Goal: Contribute content

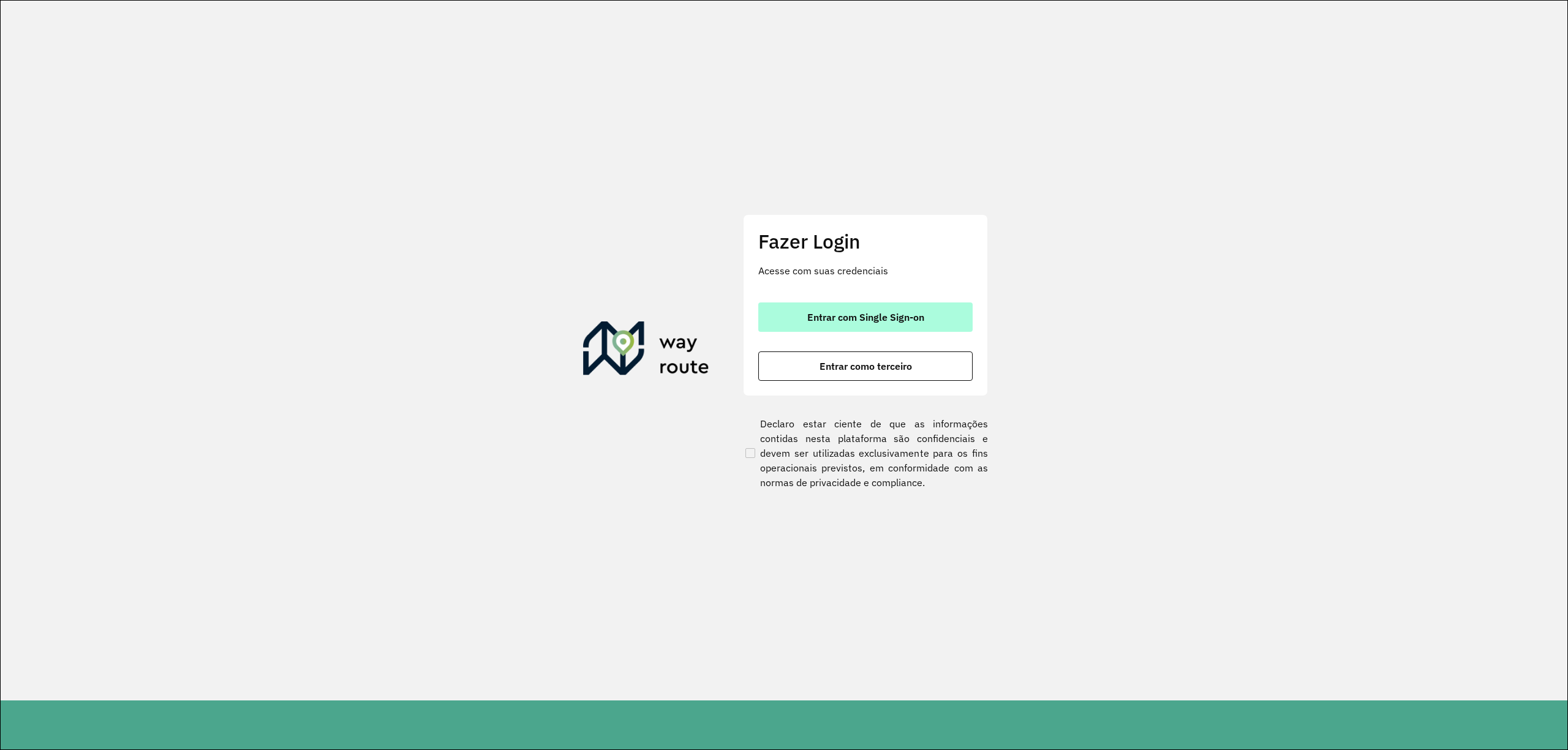
click at [877, 303] on button "Entrar com Single Sign-on" at bounding box center [866, 317] width 215 height 29
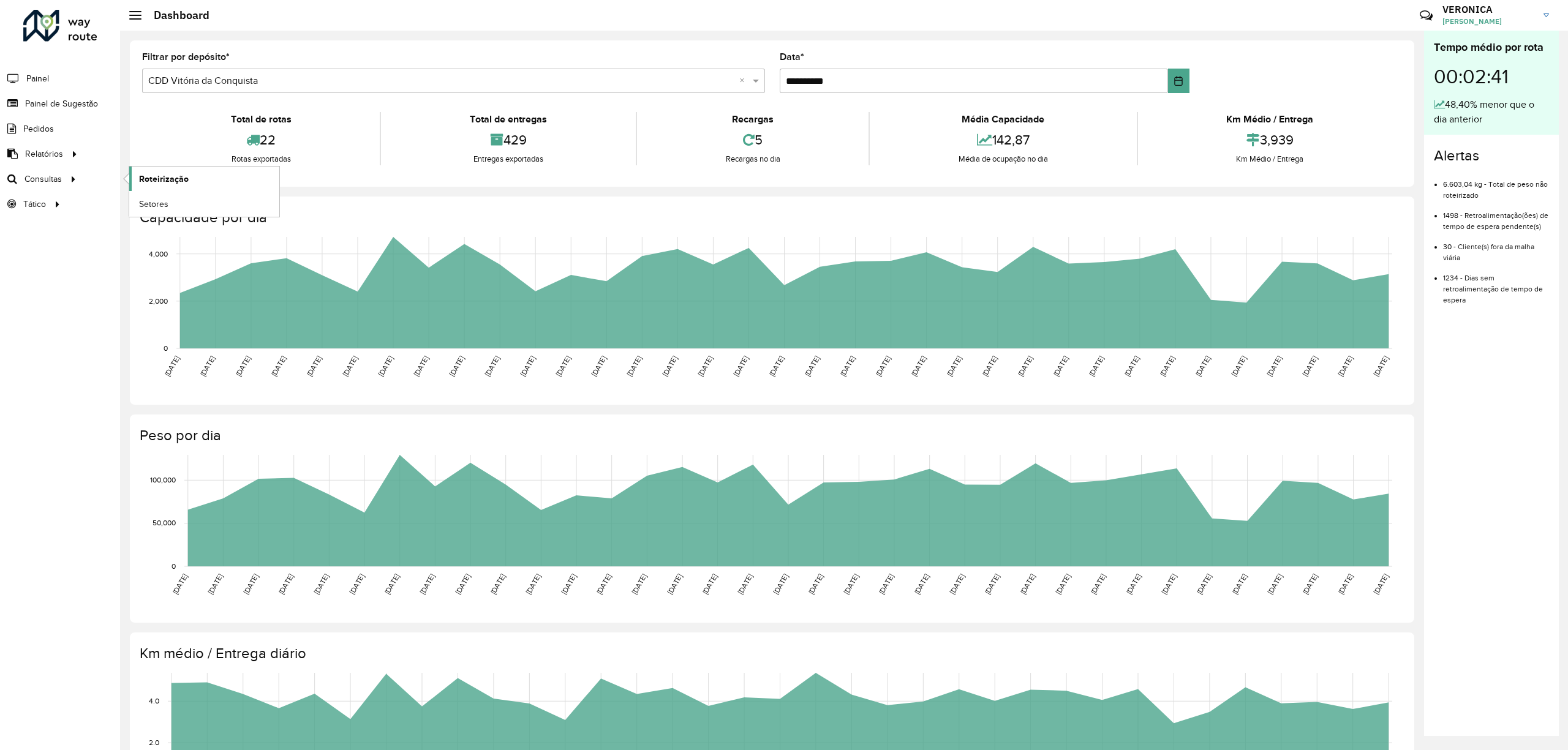
click at [172, 183] on span "Roteirização" at bounding box center [164, 179] width 50 height 13
click at [494, 144] on link "Romaneio" at bounding box center [433, 183] width 305 height 84
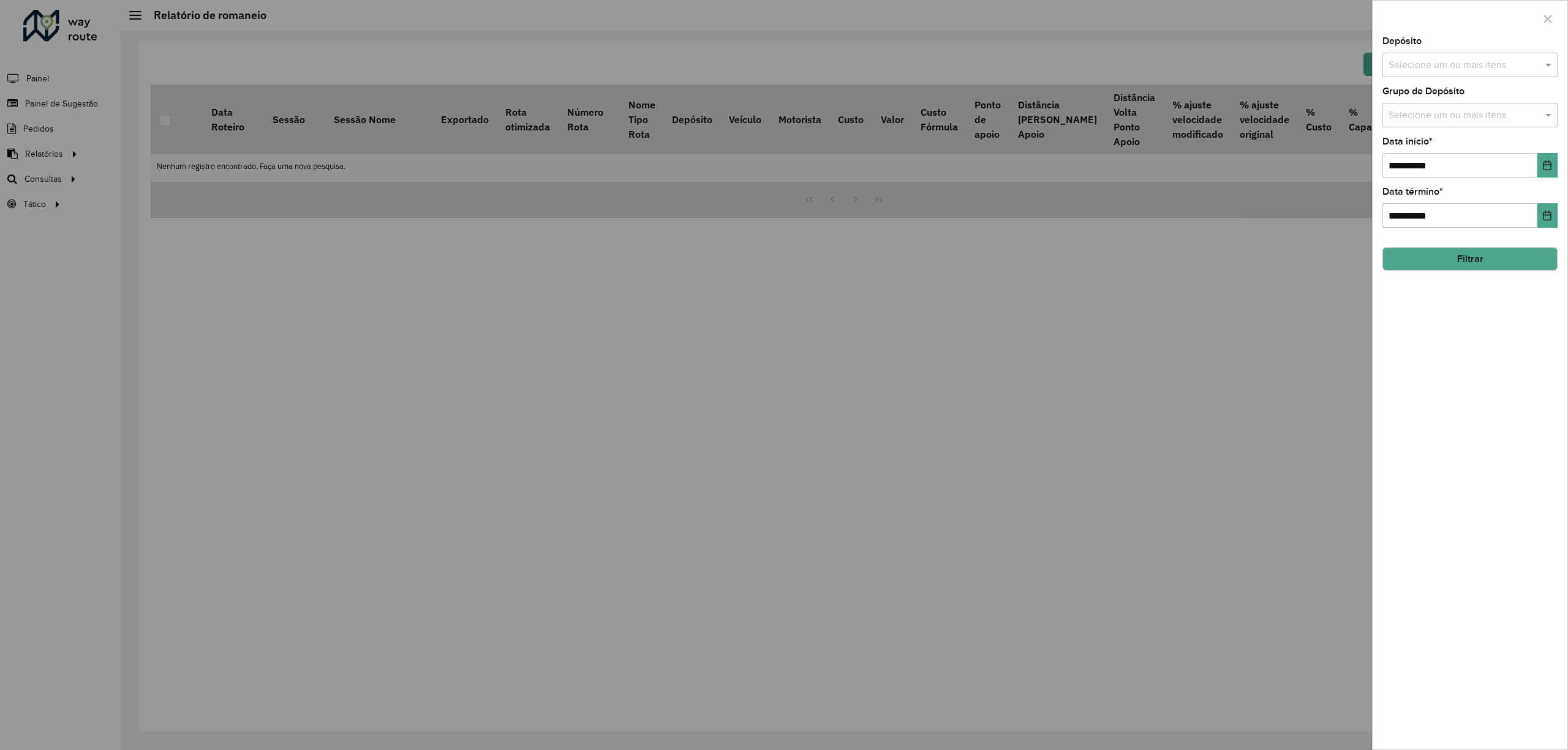
click at [1419, 68] on input "text" at bounding box center [1464, 65] width 157 height 15
click at [1422, 107] on button "Selecionar Todos" at bounding box center [1426, 103] width 78 height 19
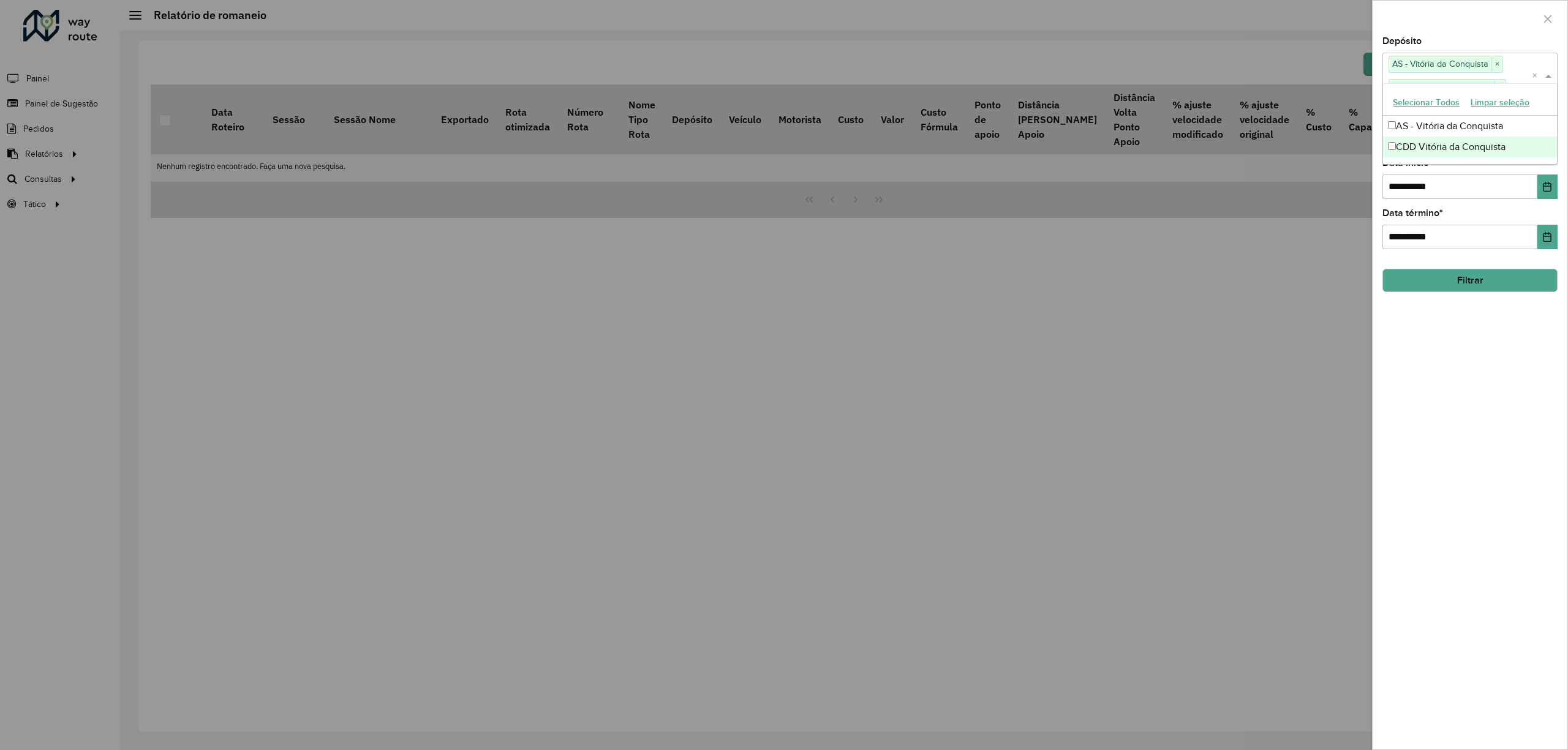
click at [1453, 333] on div "**********" at bounding box center [1470, 393] width 195 height 713
click at [1434, 137] on input "text" at bounding box center [1464, 136] width 157 height 15
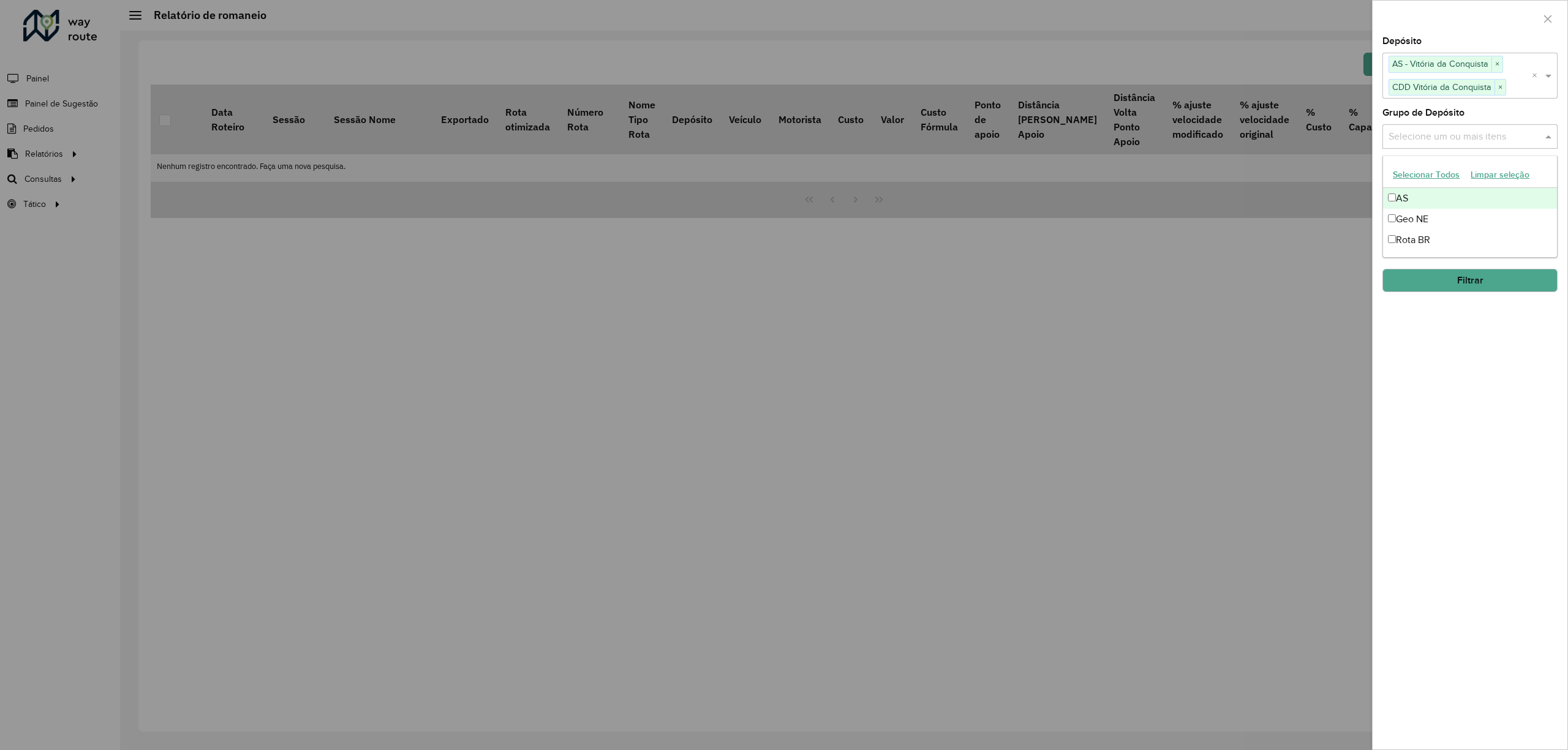
click at [1428, 173] on button "Selecionar Todos" at bounding box center [1426, 175] width 78 height 19
click at [1493, 481] on div "**********" at bounding box center [1470, 393] width 195 height 713
click at [1439, 184] on input "**********" at bounding box center [1459, 186] width 155 height 24
click at [1549, 188] on icon "Choose Date" at bounding box center [1547, 186] width 10 height 10
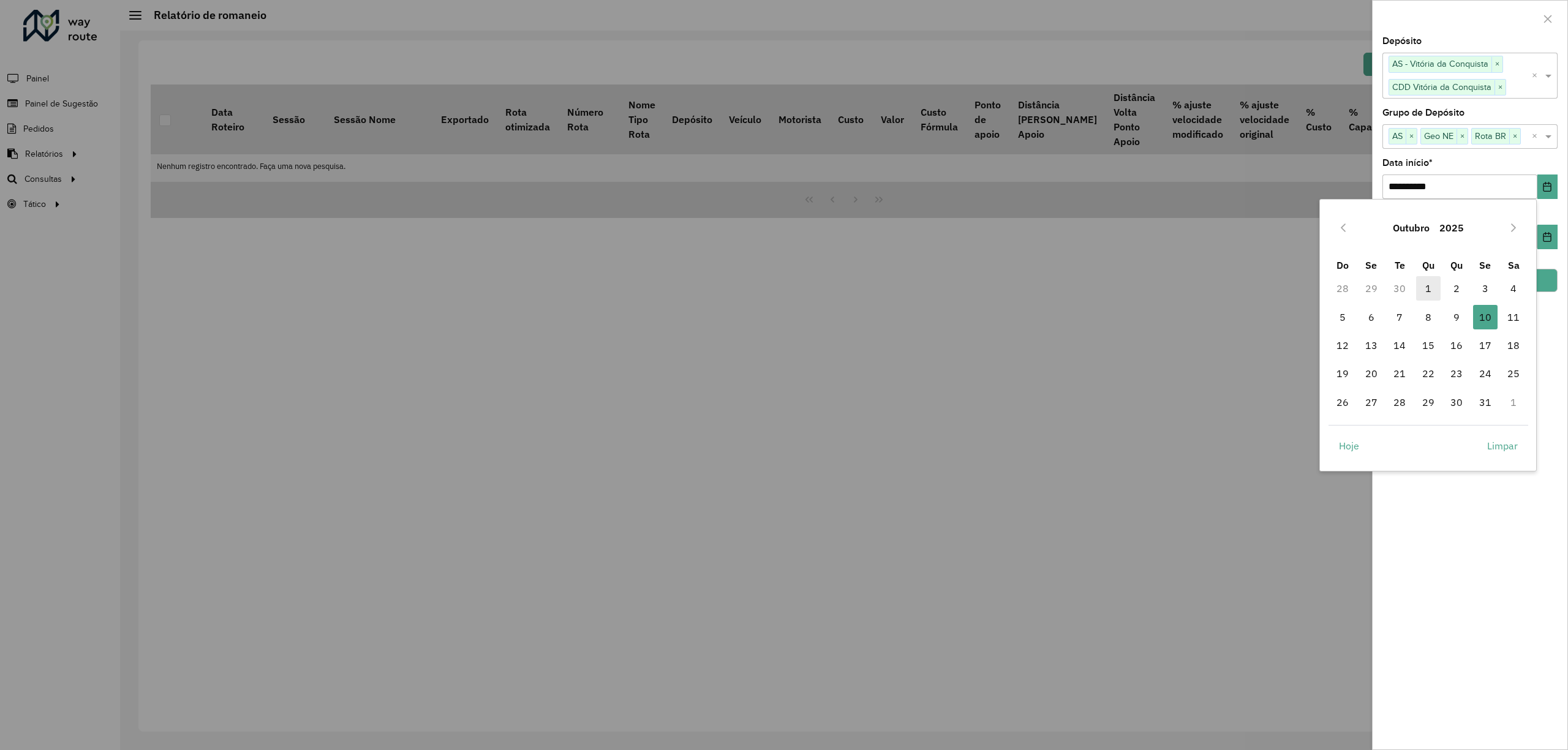
click at [1429, 282] on span "1" at bounding box center [1428, 289] width 24 height 24
type input "**********"
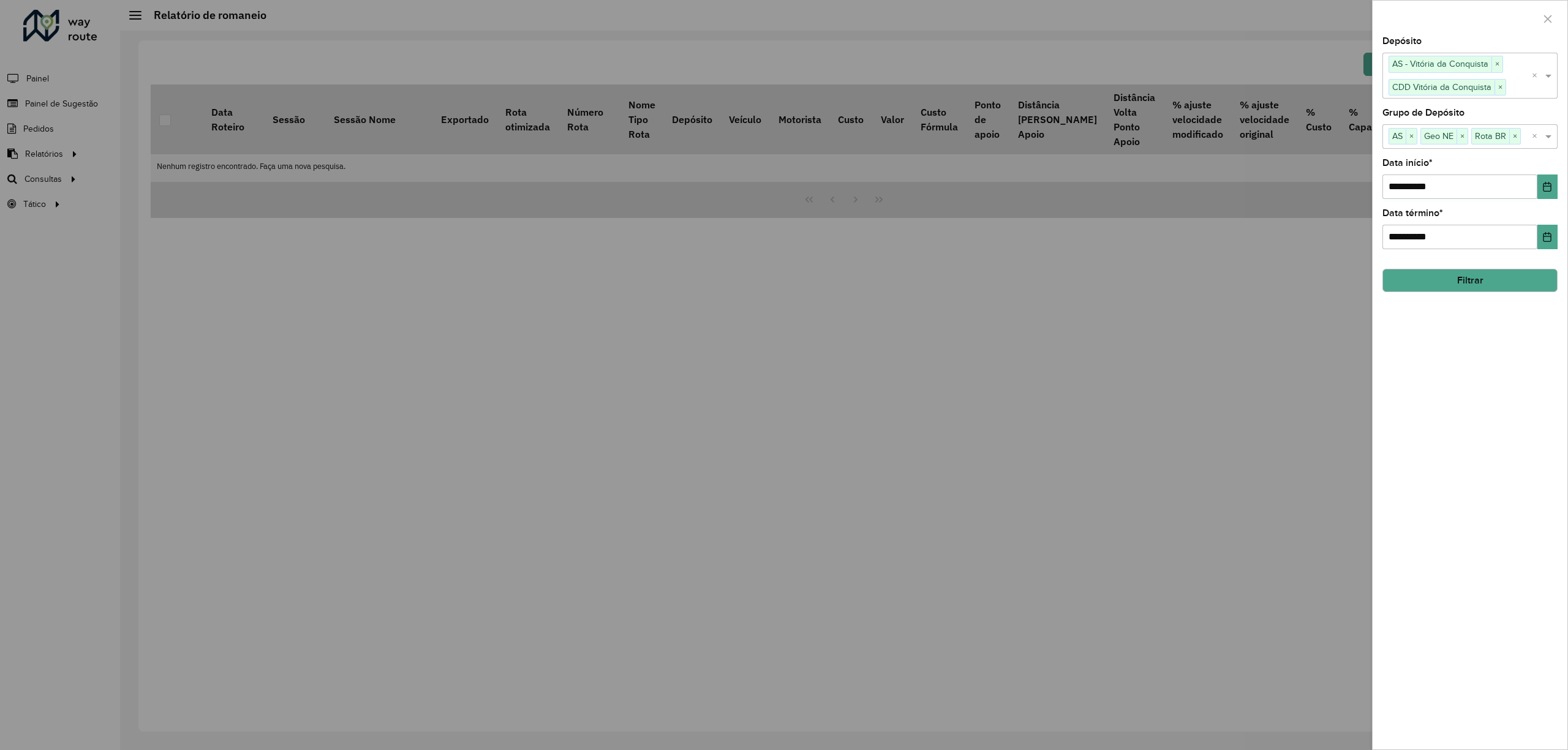
click at [1525, 647] on div "**********" at bounding box center [1470, 393] width 195 height 713
click at [1429, 270] on button "Filtrar" at bounding box center [1470, 280] width 175 height 23
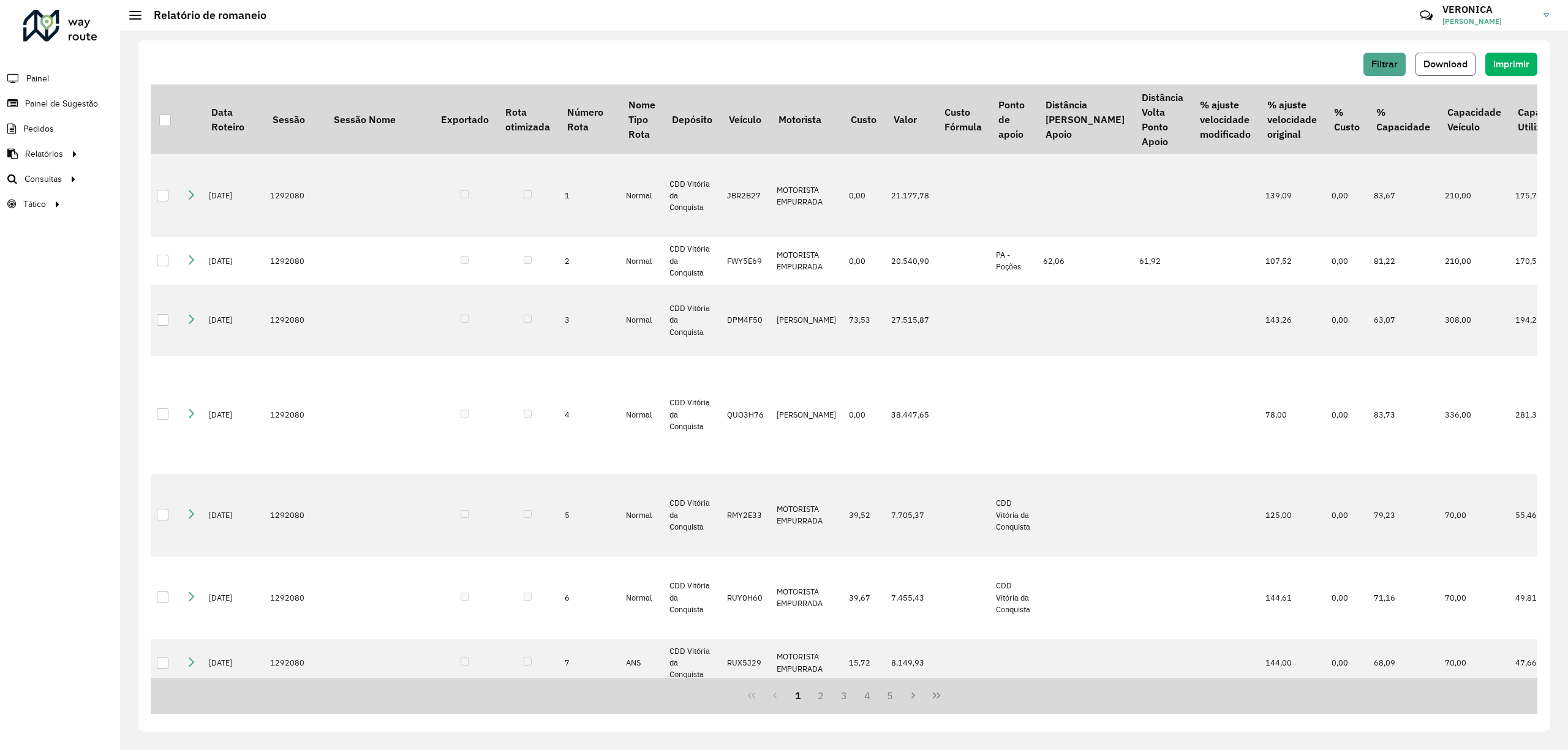
click at [1458, 57] on button "Download" at bounding box center [1445, 64] width 60 height 23
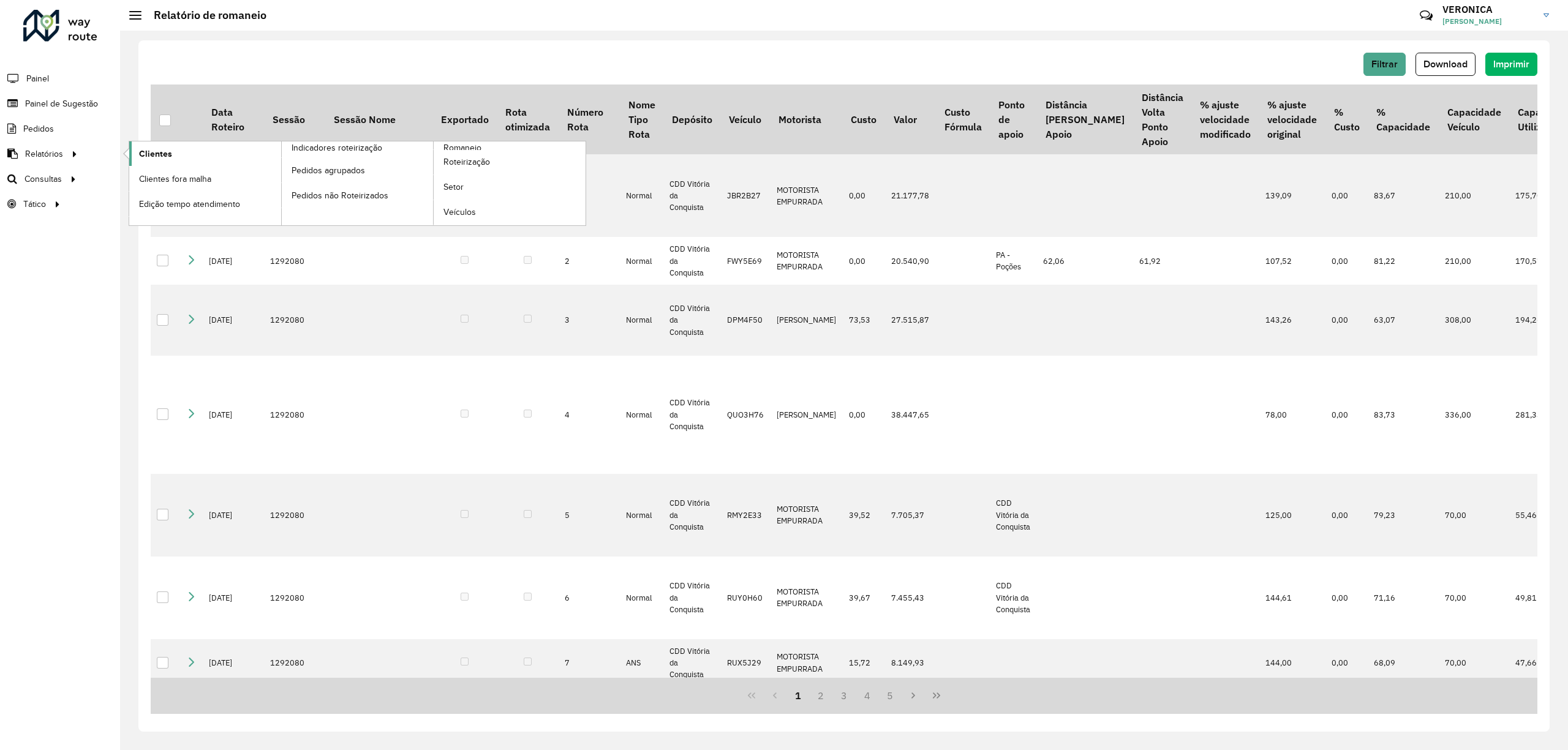
click at [162, 154] on span "Clientes" at bounding box center [156, 154] width 33 height 13
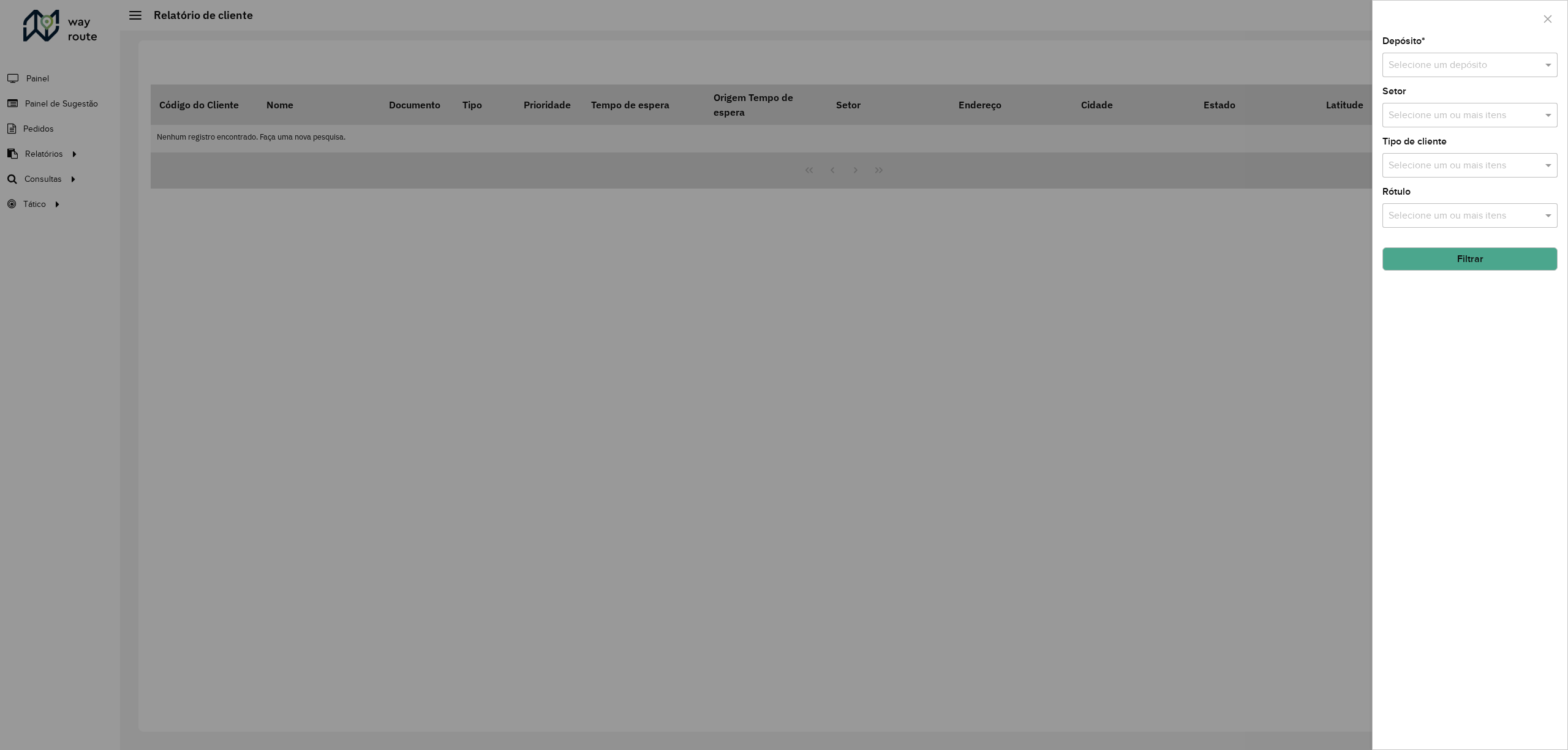
click at [1468, 58] on input "text" at bounding box center [1458, 65] width 139 height 15
click at [1436, 118] on span "CDD Vitória da Conquista" at bounding box center [1443, 121] width 110 height 10
click at [1436, 119] on input "text" at bounding box center [1464, 116] width 157 height 15
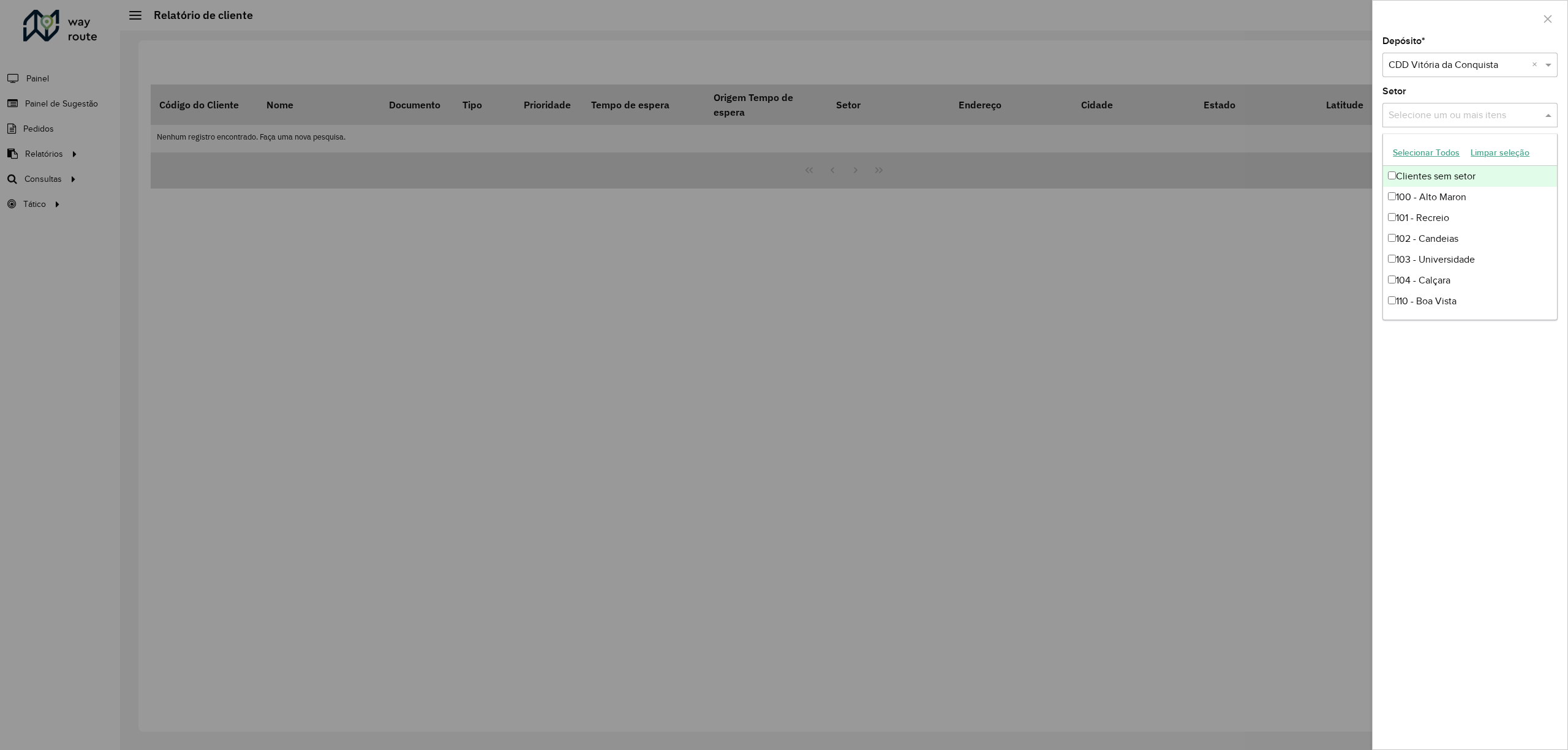
click at [1419, 151] on button "Selecionar Todos" at bounding box center [1426, 153] width 78 height 19
click at [1521, 481] on div "Depósito * Selecione um depósito × CDD Vitória da Conquista × Setor Selecione u…" at bounding box center [1470, 393] width 195 height 713
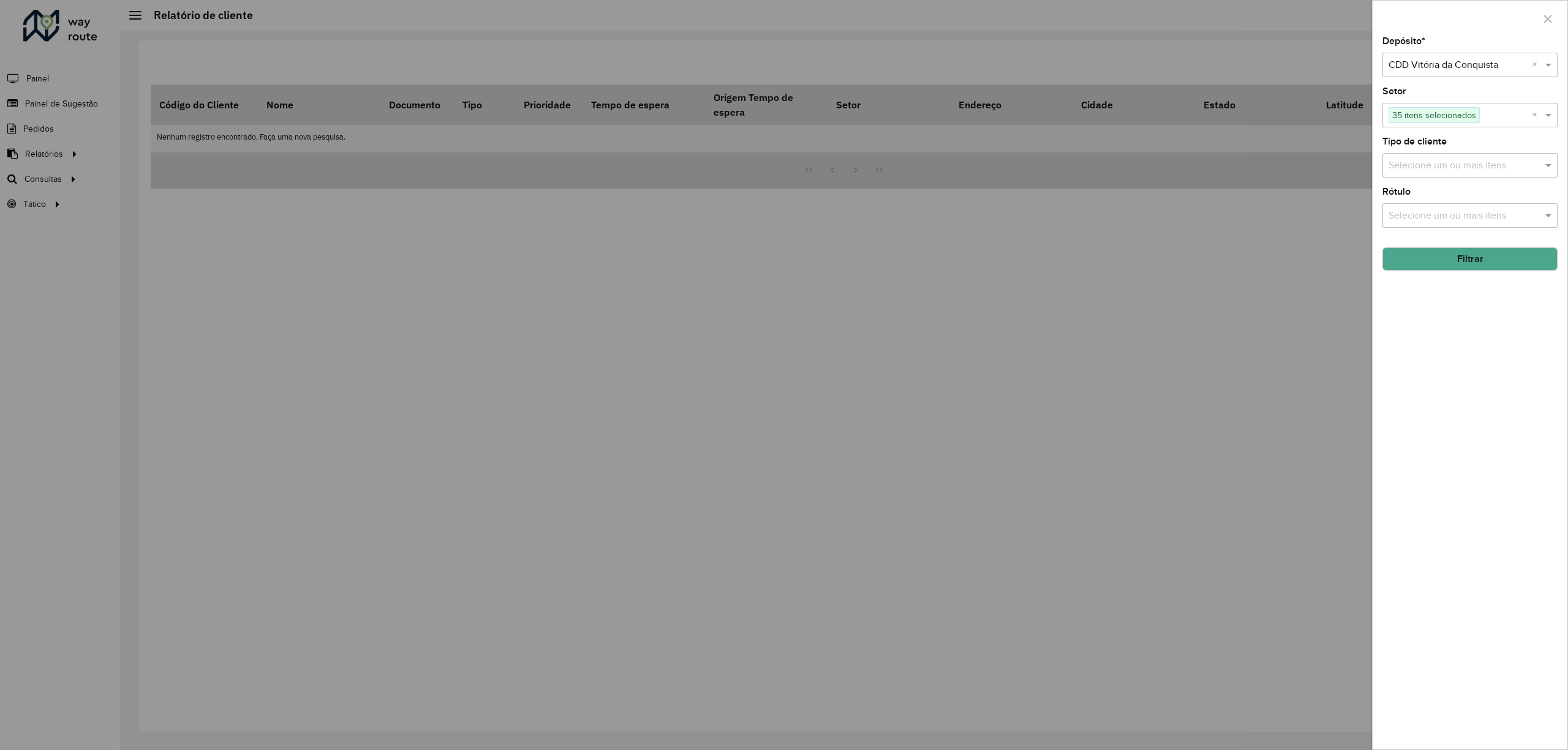
click at [1428, 167] on input "text" at bounding box center [1464, 165] width 157 height 15
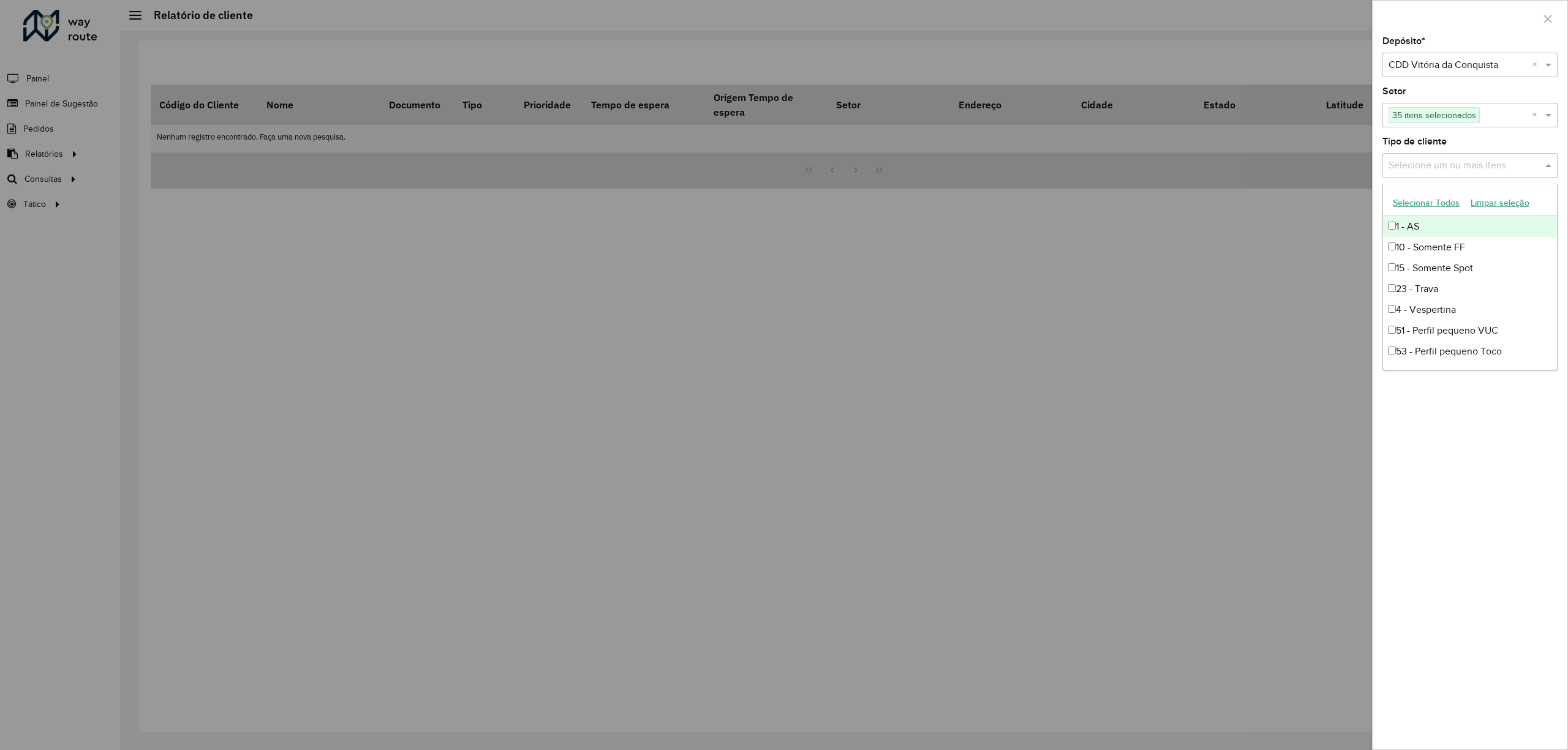
click at [1431, 204] on button "Selecionar Todos" at bounding box center [1426, 203] width 78 height 19
click at [1512, 550] on div "Depósito * Selecione um depósito × CDD Vitória da Conquista × Setor Selecione u…" at bounding box center [1470, 393] width 195 height 713
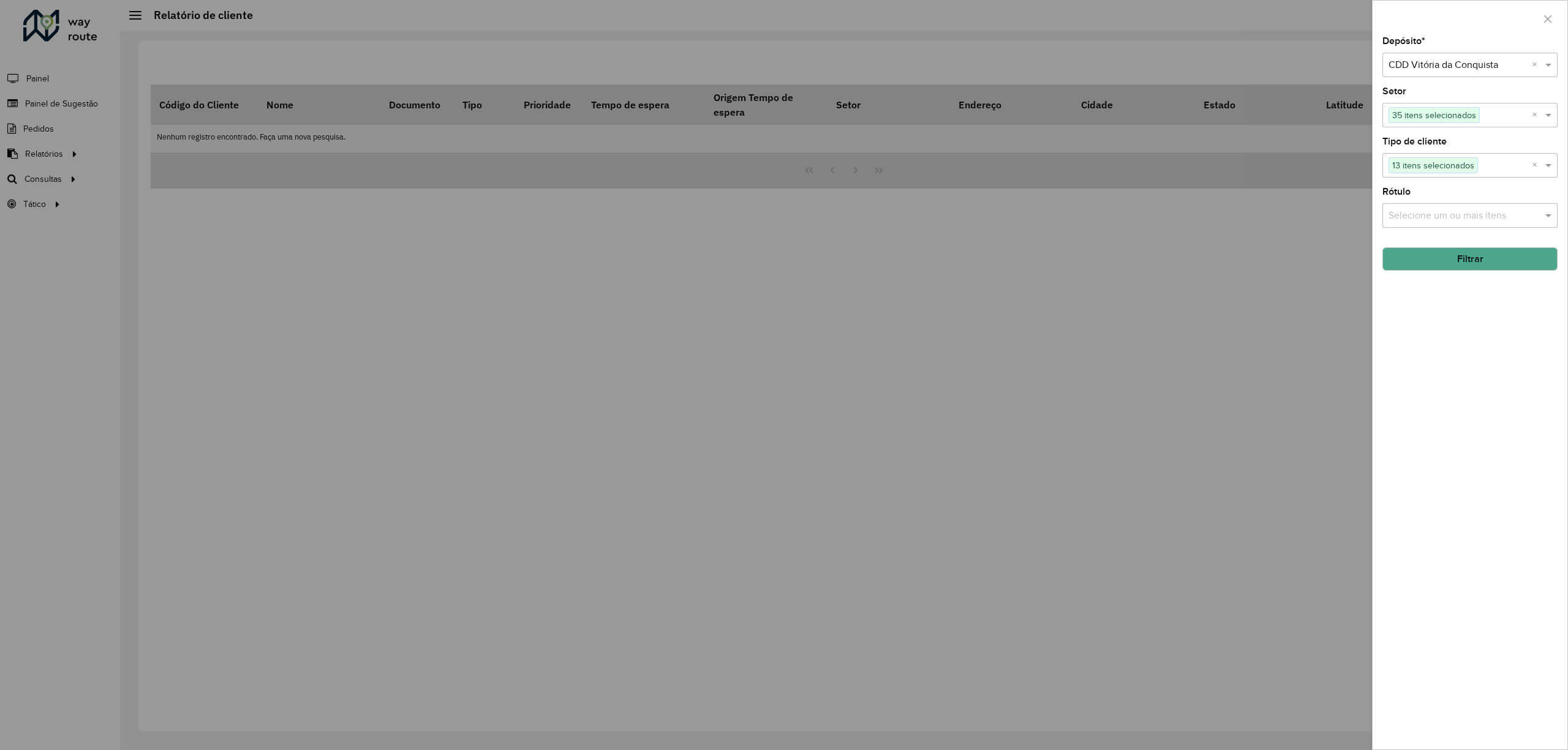
click at [1436, 209] on input "text" at bounding box center [1464, 216] width 157 height 15
click at [1436, 252] on button "Selecionar Todos" at bounding box center [1426, 253] width 78 height 19
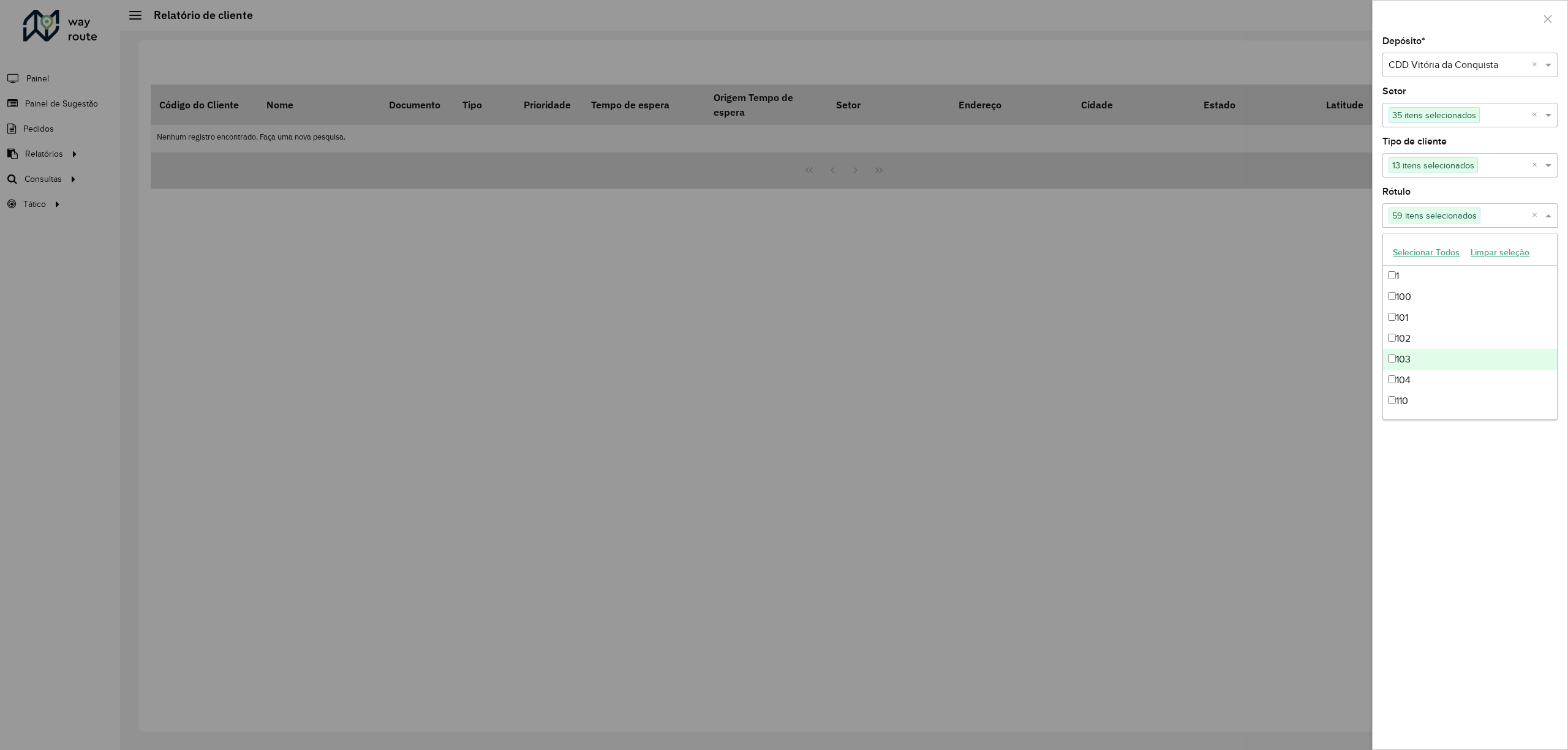
click at [1500, 550] on div "Depósito * Selecione um depósito × CDD Vitória da Conquista × Setor Selecione u…" at bounding box center [1470, 393] width 195 height 713
click at [1445, 273] on div "Depósito * Selecione um depósito × CDD Vitória da Conquista × Setor Selecione u…" at bounding box center [1470, 393] width 195 height 713
click at [1439, 257] on button "Filtrar" at bounding box center [1470, 259] width 175 height 23
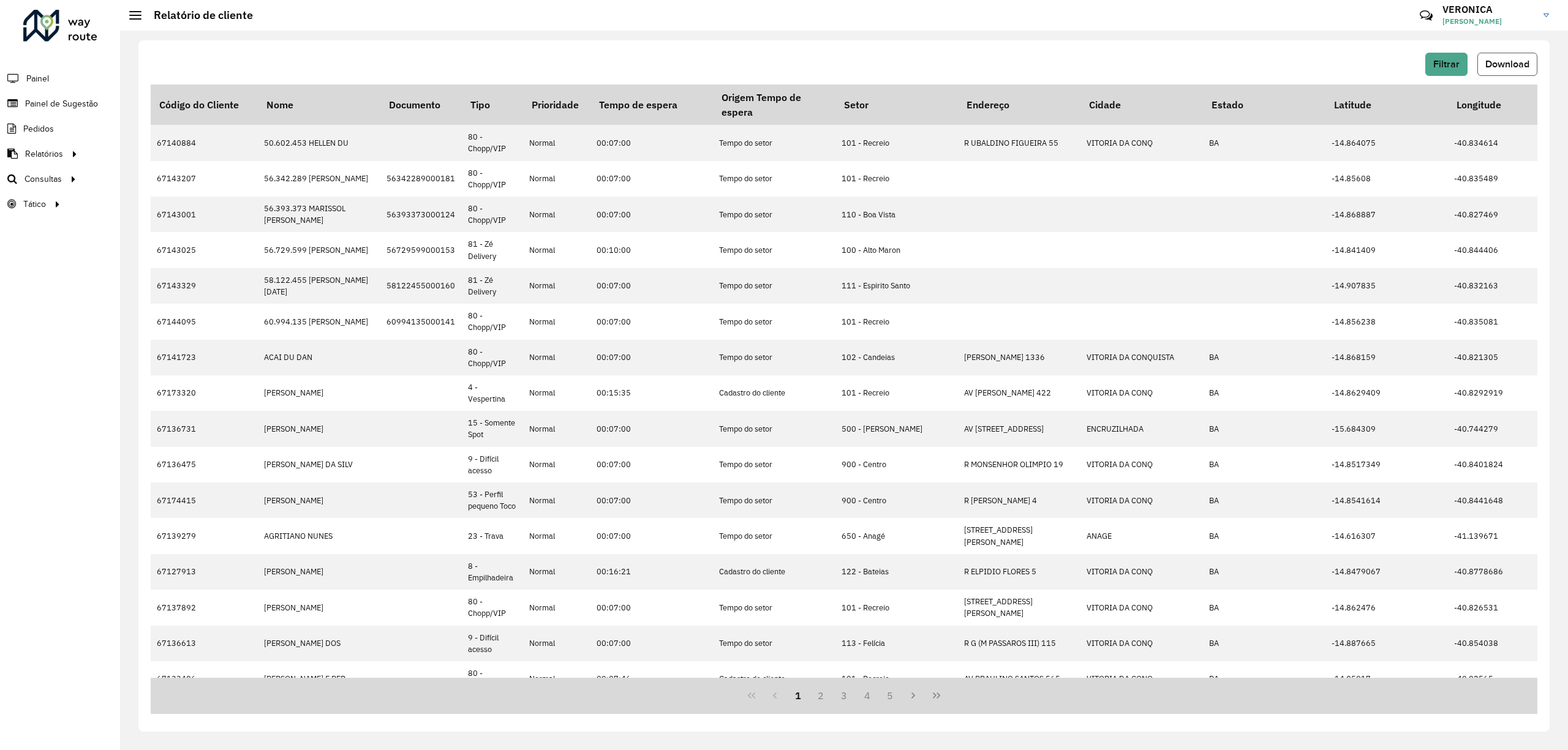
click at [1532, 63] on button "Download" at bounding box center [1507, 64] width 60 height 23
click at [45, 101] on span "Painel de Sugestão" at bounding box center [63, 104] width 77 height 13
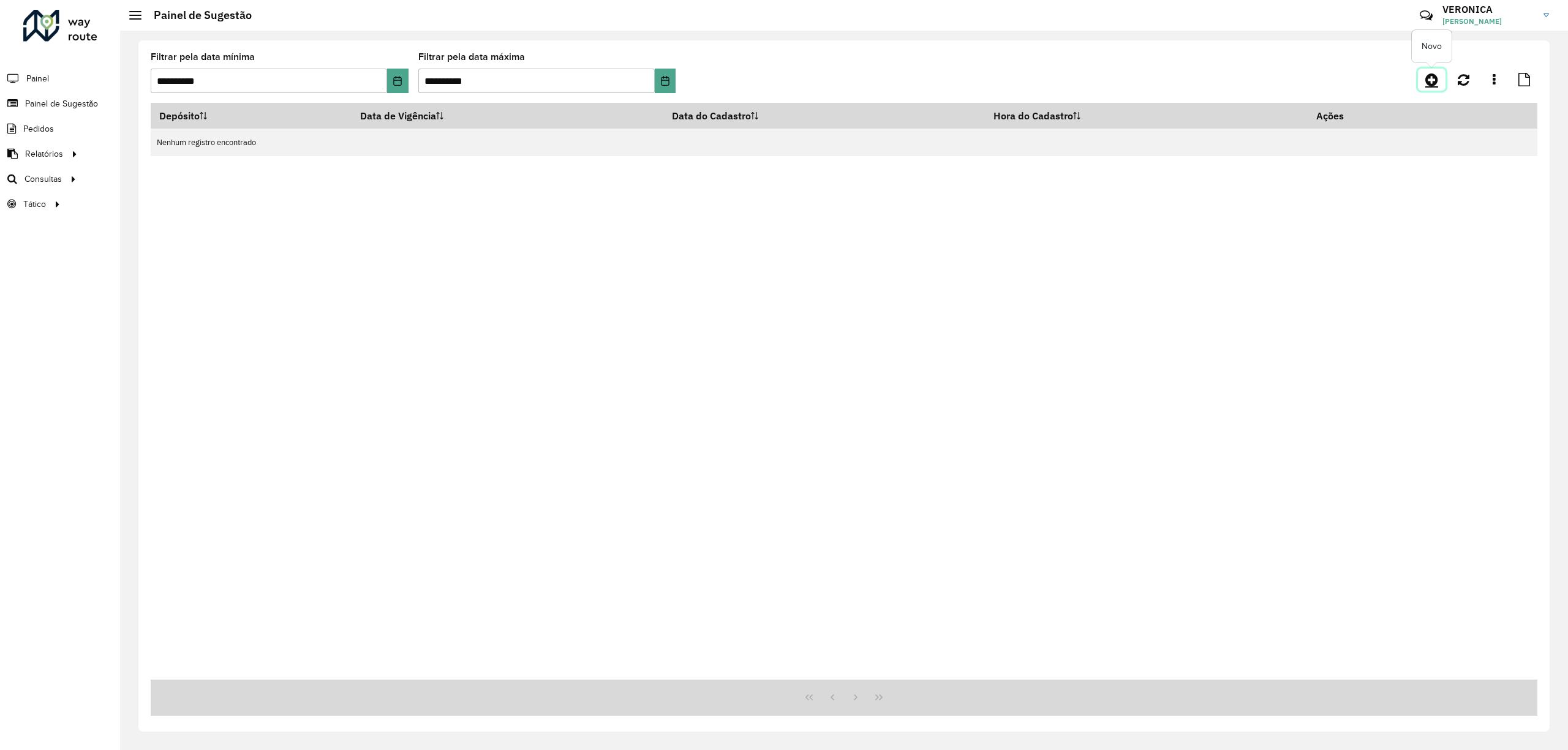
click at [1428, 76] on icon at bounding box center [1432, 79] width 13 height 15
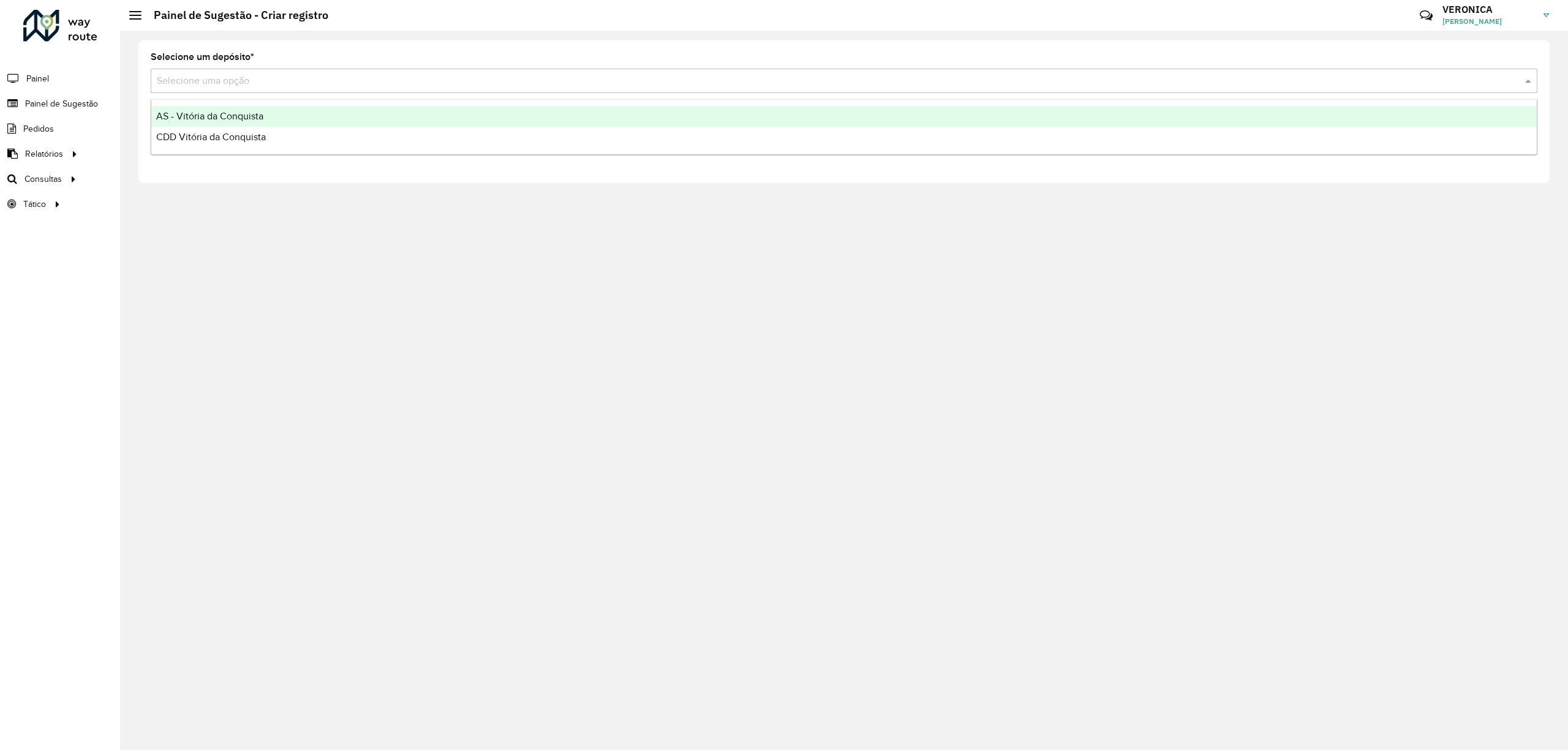
click at [294, 77] on input "text" at bounding box center [832, 81] width 1350 height 15
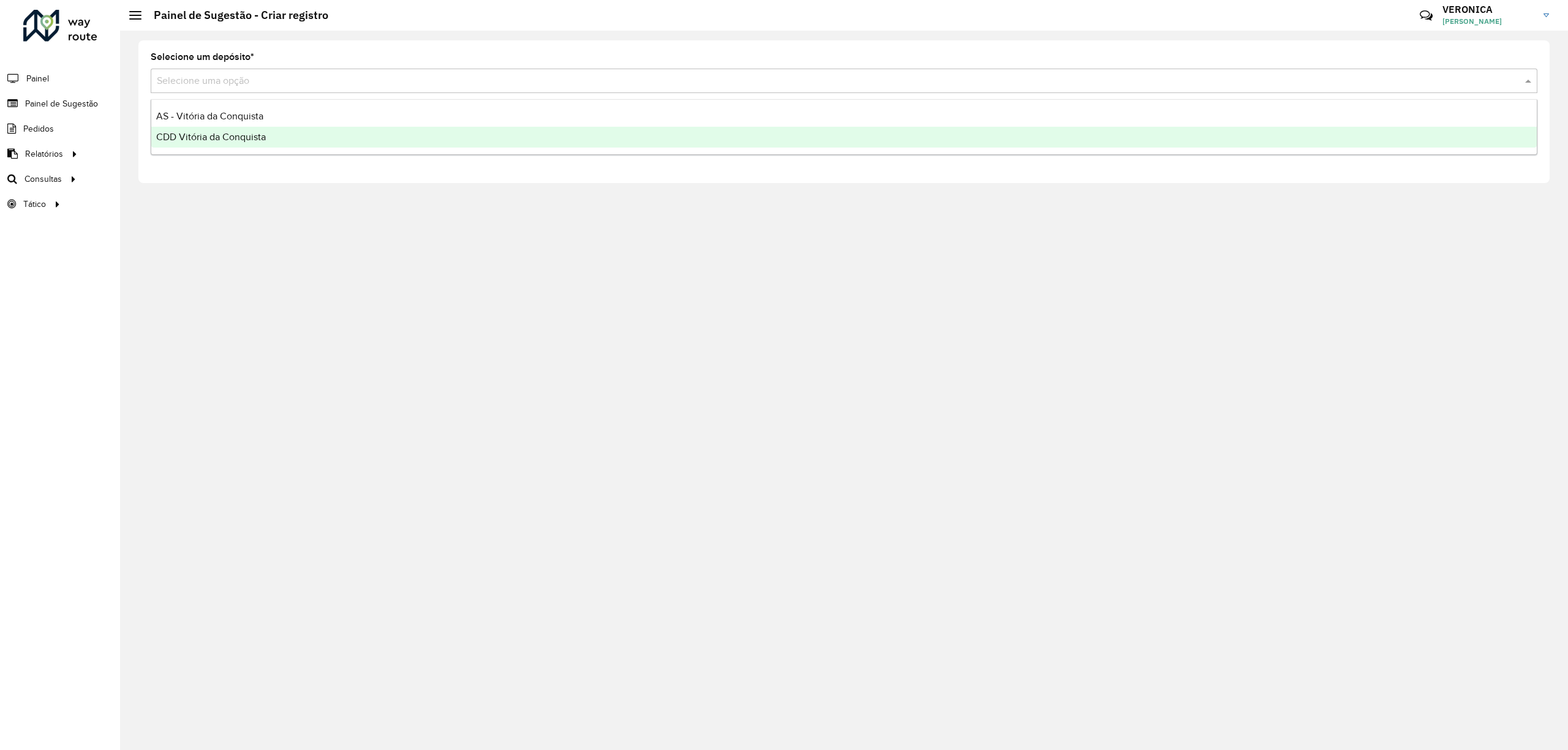
click at [246, 128] on div "CDD Vitória da Conquista" at bounding box center [844, 137] width 1385 height 21
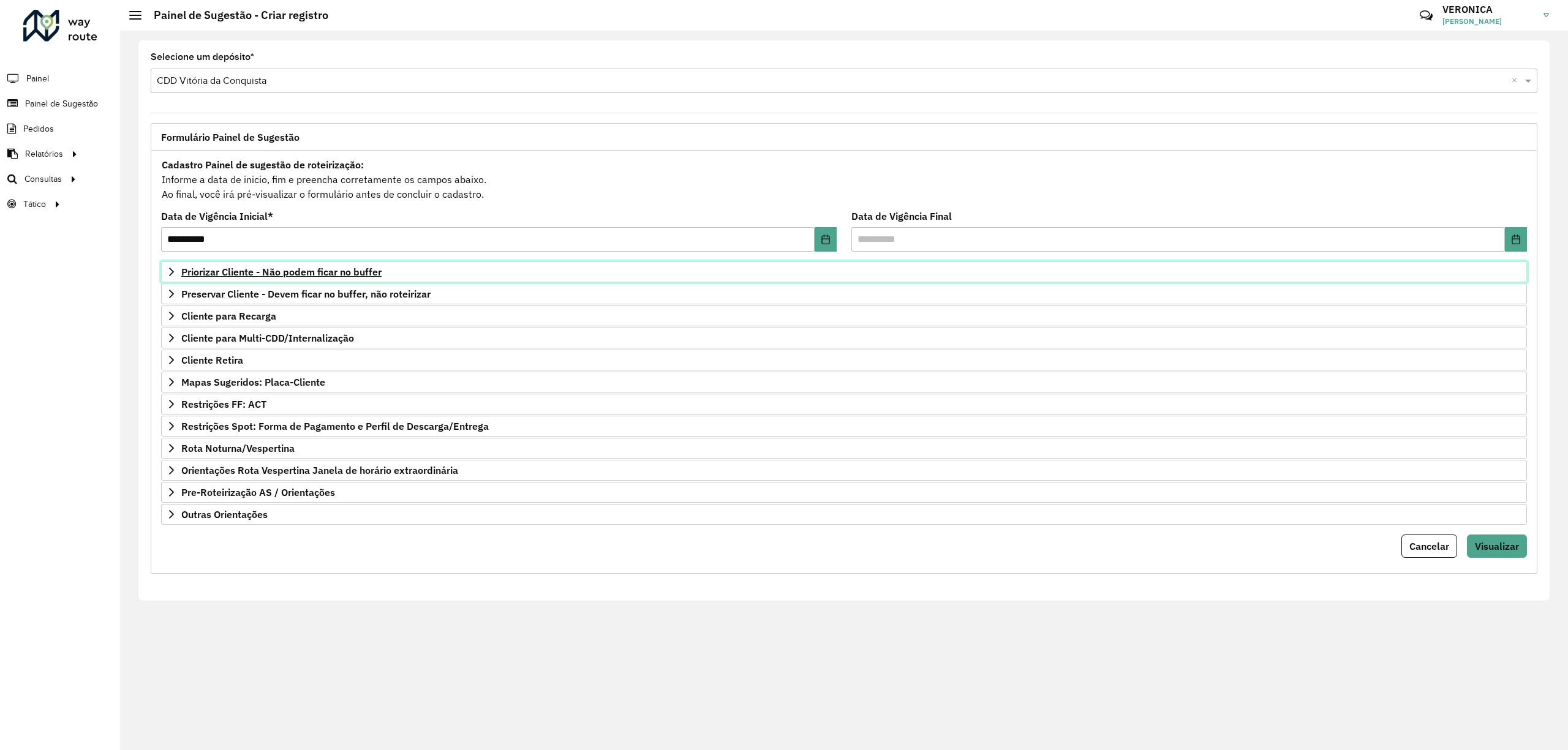
click at [189, 272] on span "Priorizar Cliente - Não podem ficar no buffer" at bounding box center [282, 271] width 200 height 10
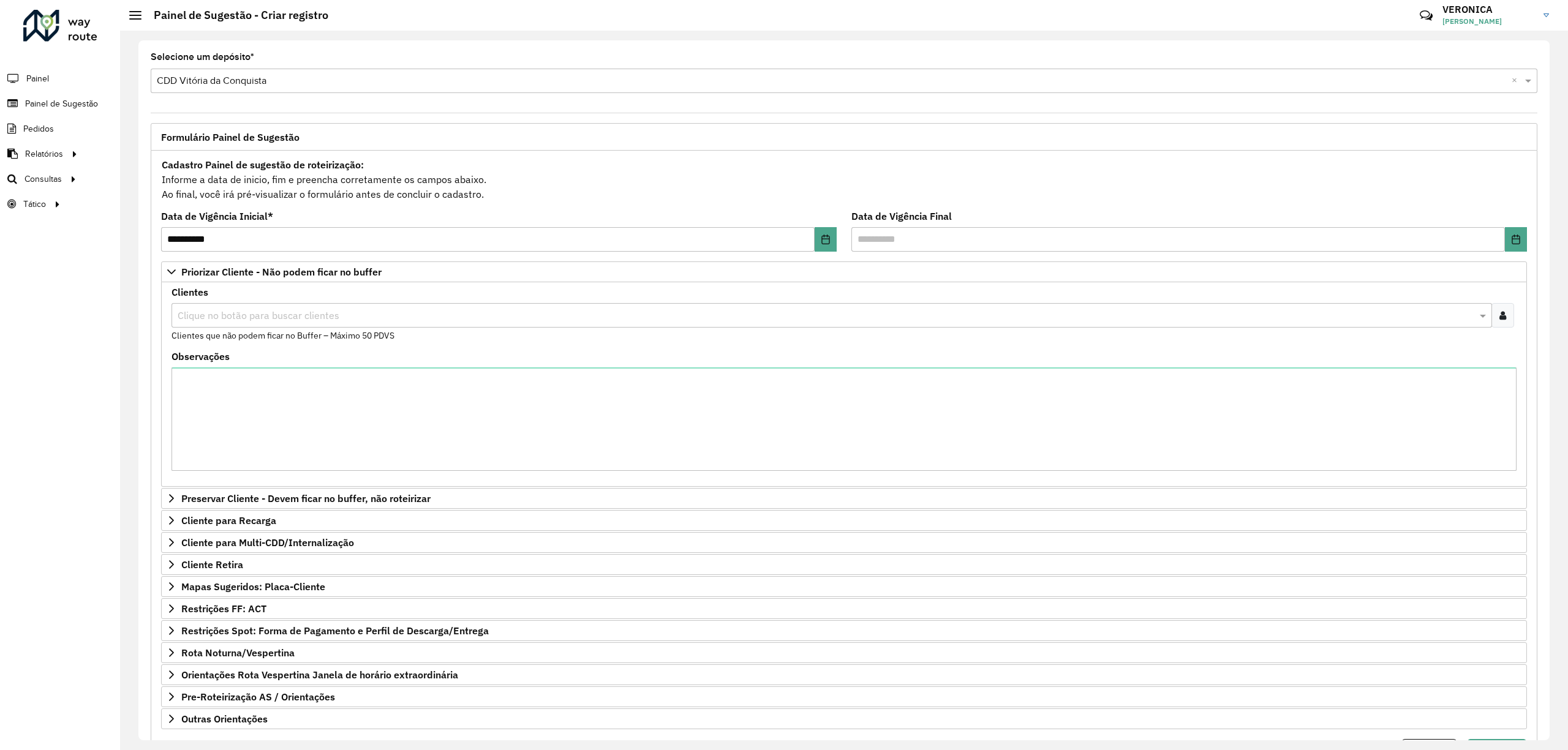
click at [214, 319] on input "text" at bounding box center [825, 316] width 1302 height 15
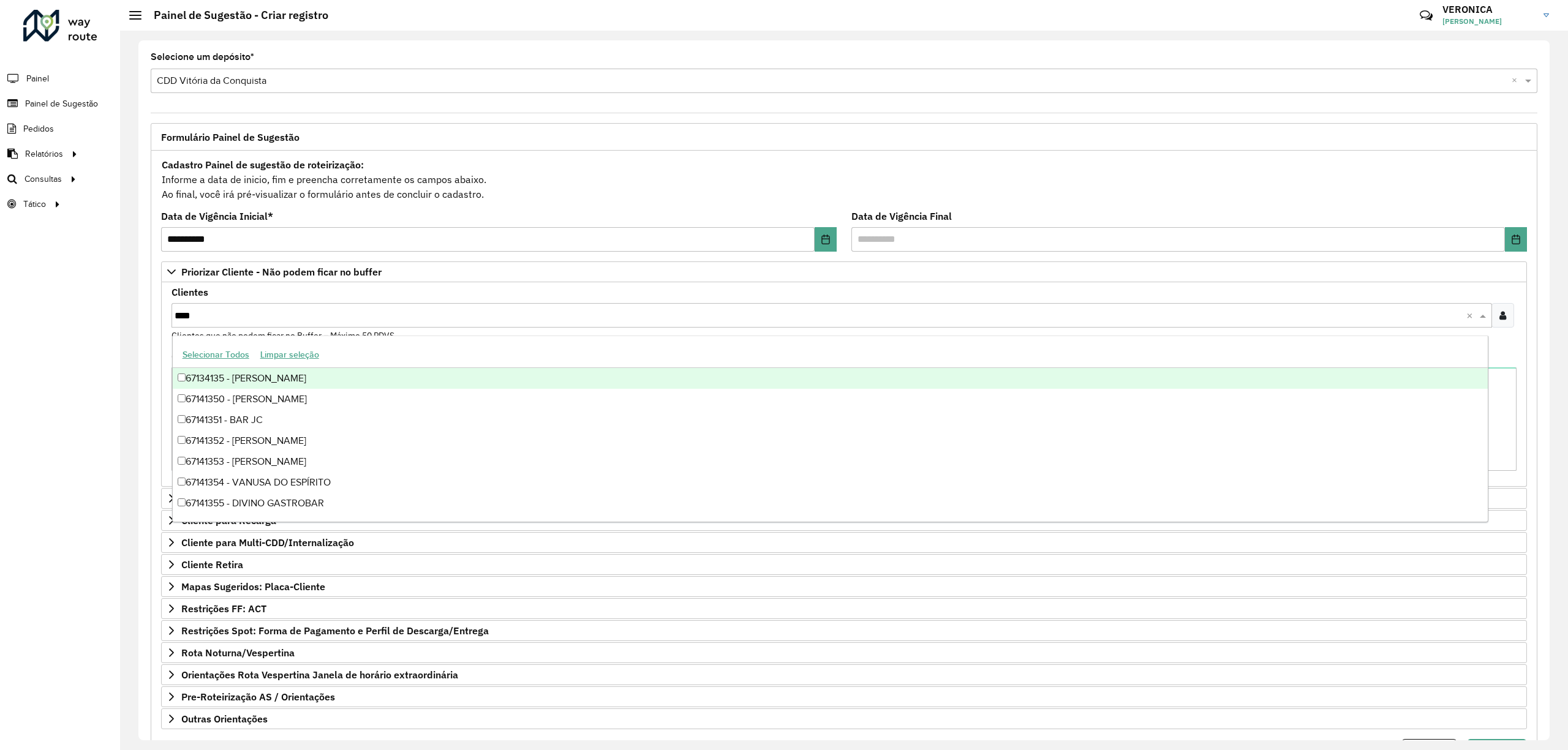
type input "*****"
click at [256, 387] on div "67141356 - REST DRINKS BAR" at bounding box center [831, 379] width 1315 height 21
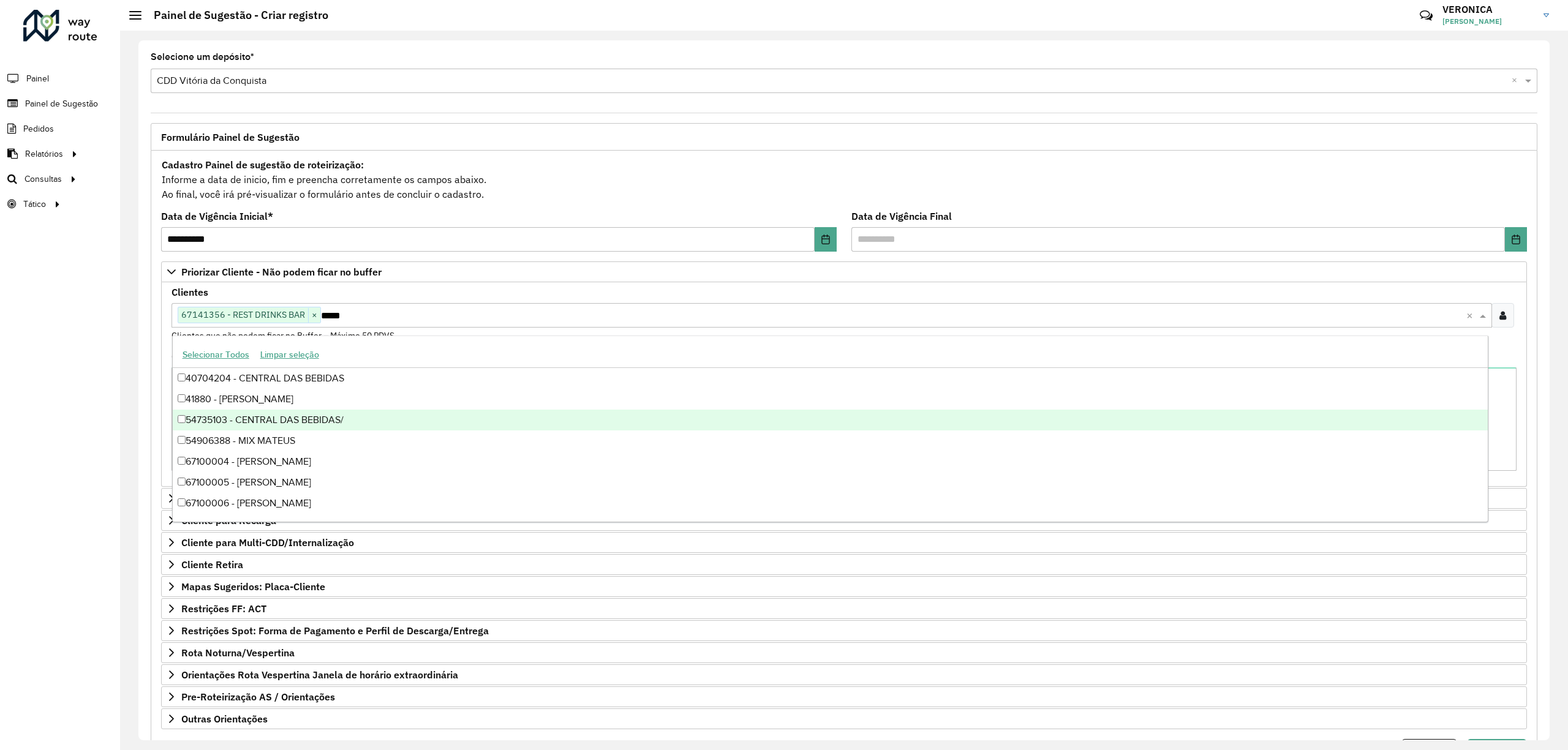
click at [400, 301] on div "Clientes Clique no botão para buscar clientes 67141356 - REST DRINKS BAR × ****…" at bounding box center [844, 315] width 1345 height 54
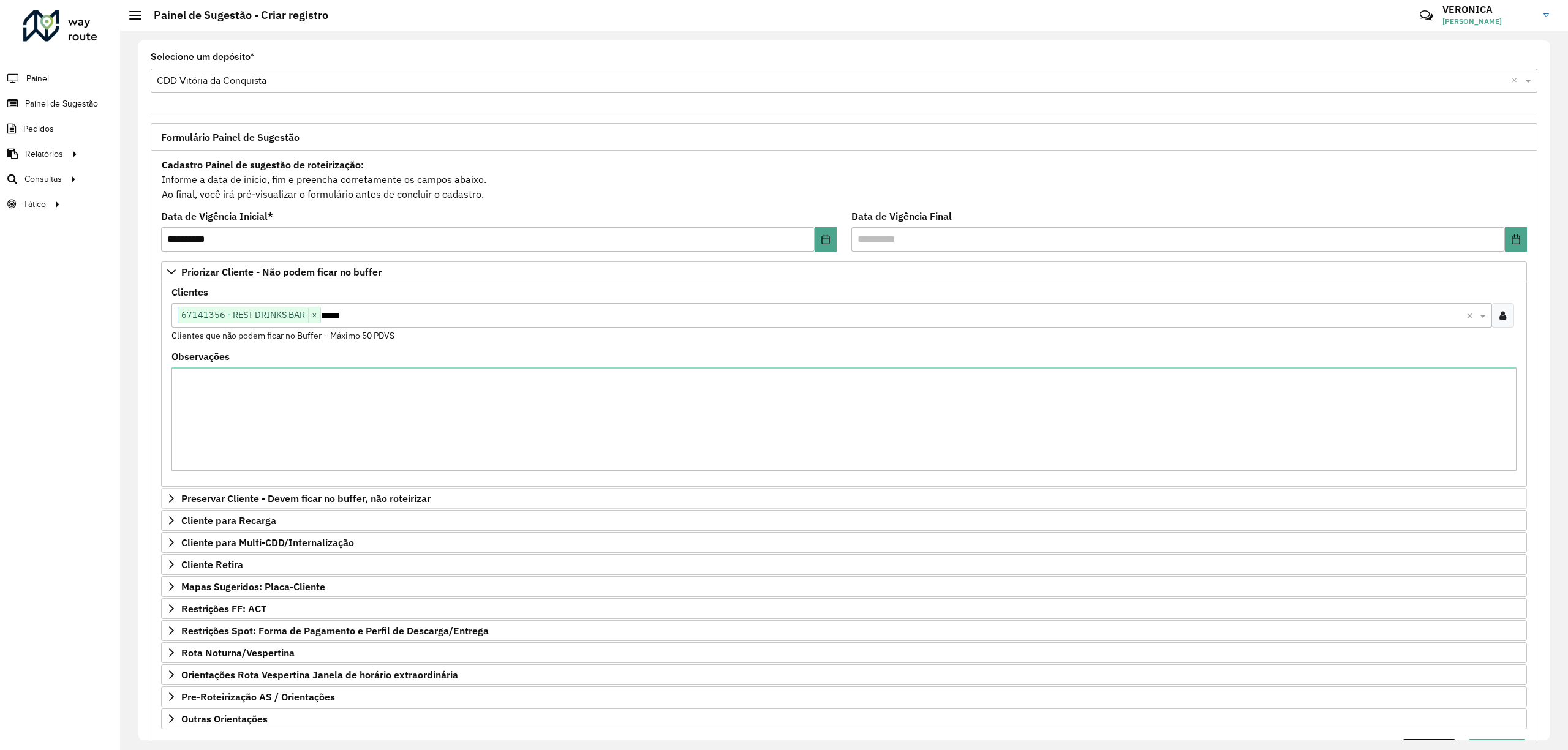
scroll to position [71, 0]
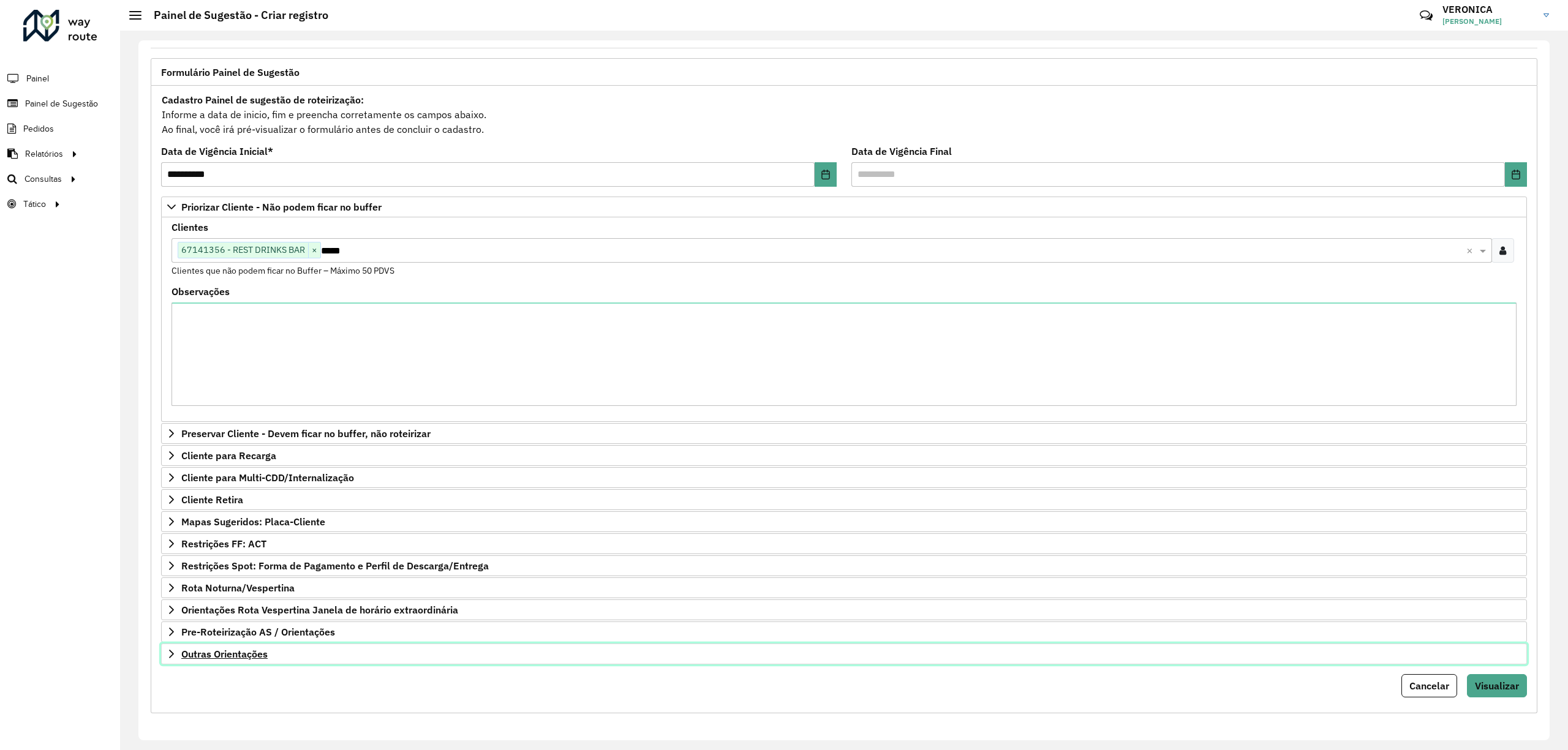
click at [258, 655] on span "Outras Orientações" at bounding box center [224, 654] width 86 height 10
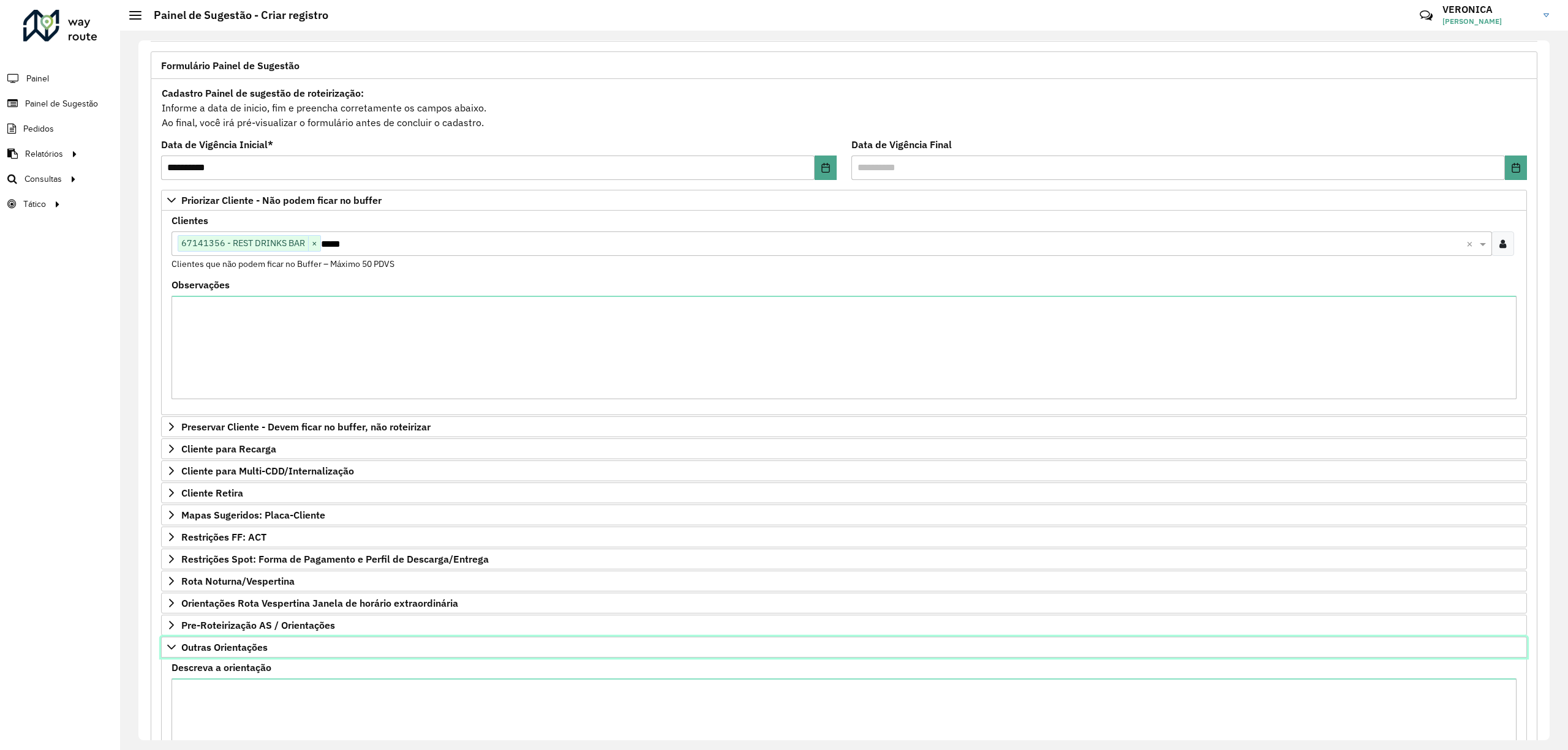
scroll to position [213, 0]
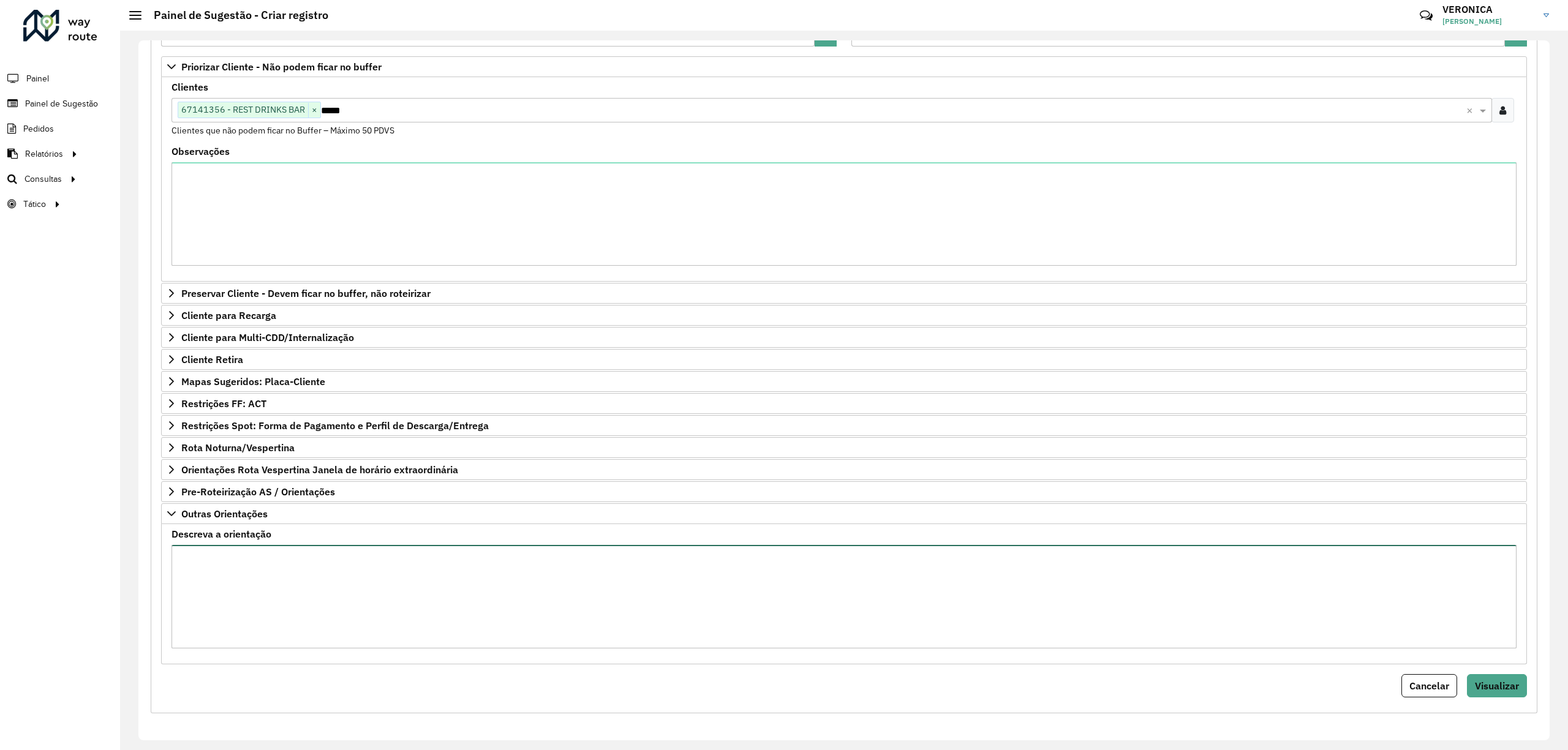
click at [319, 554] on textarea "Descreva a orientação" at bounding box center [844, 597] width 1345 height 103
type textarea "**********"
click at [486, 583] on textarea "**********" at bounding box center [844, 597] width 1345 height 103
click at [409, 574] on textarea "**********" at bounding box center [844, 597] width 1345 height 103
drag, startPoint x: 1496, startPoint y: 677, endPoint x: 1463, endPoint y: 686, distance: 34.2
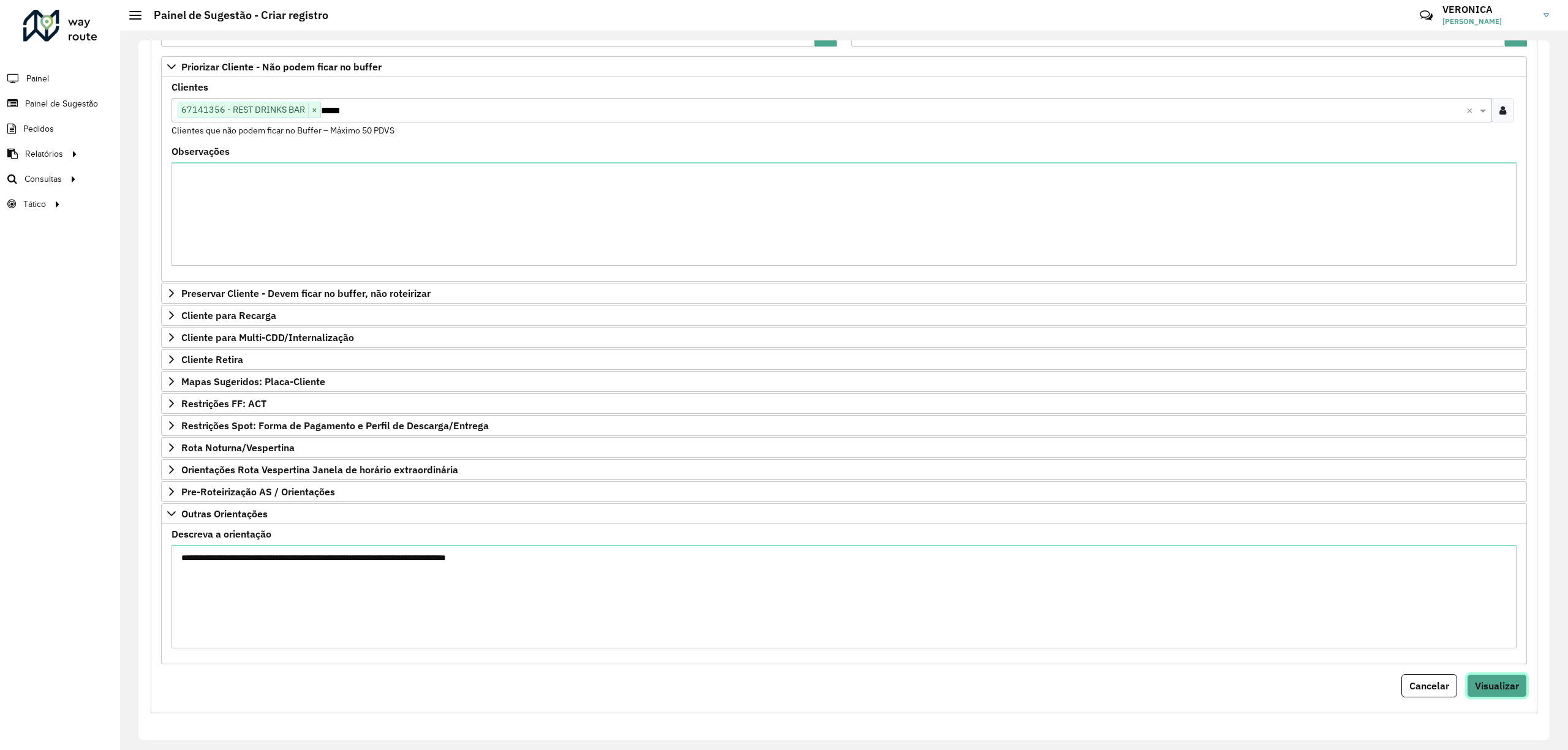
click at [1495, 677] on button "Visualizar" at bounding box center [1497, 686] width 60 height 23
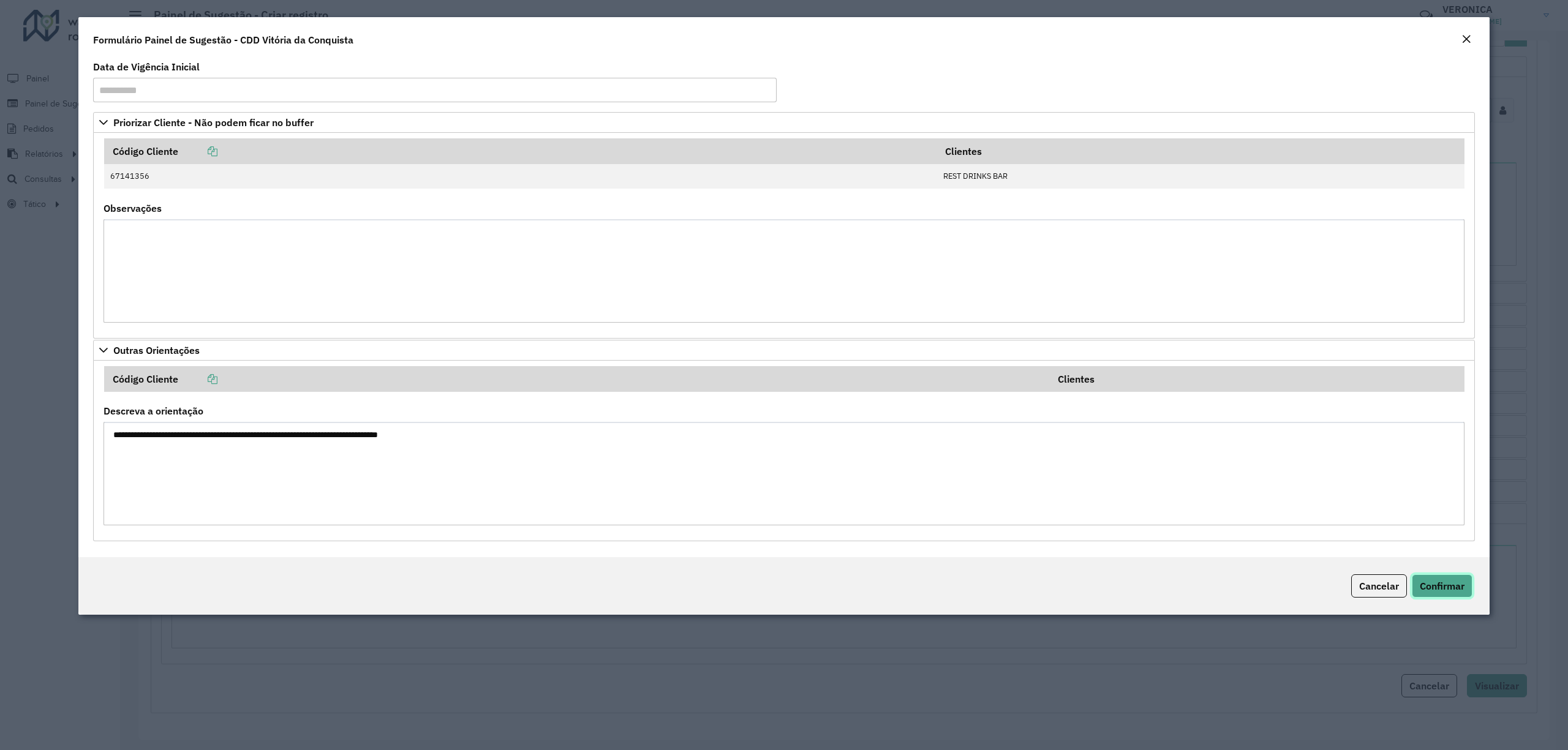
click at [1453, 587] on span "Confirmar" at bounding box center [1442, 586] width 45 height 12
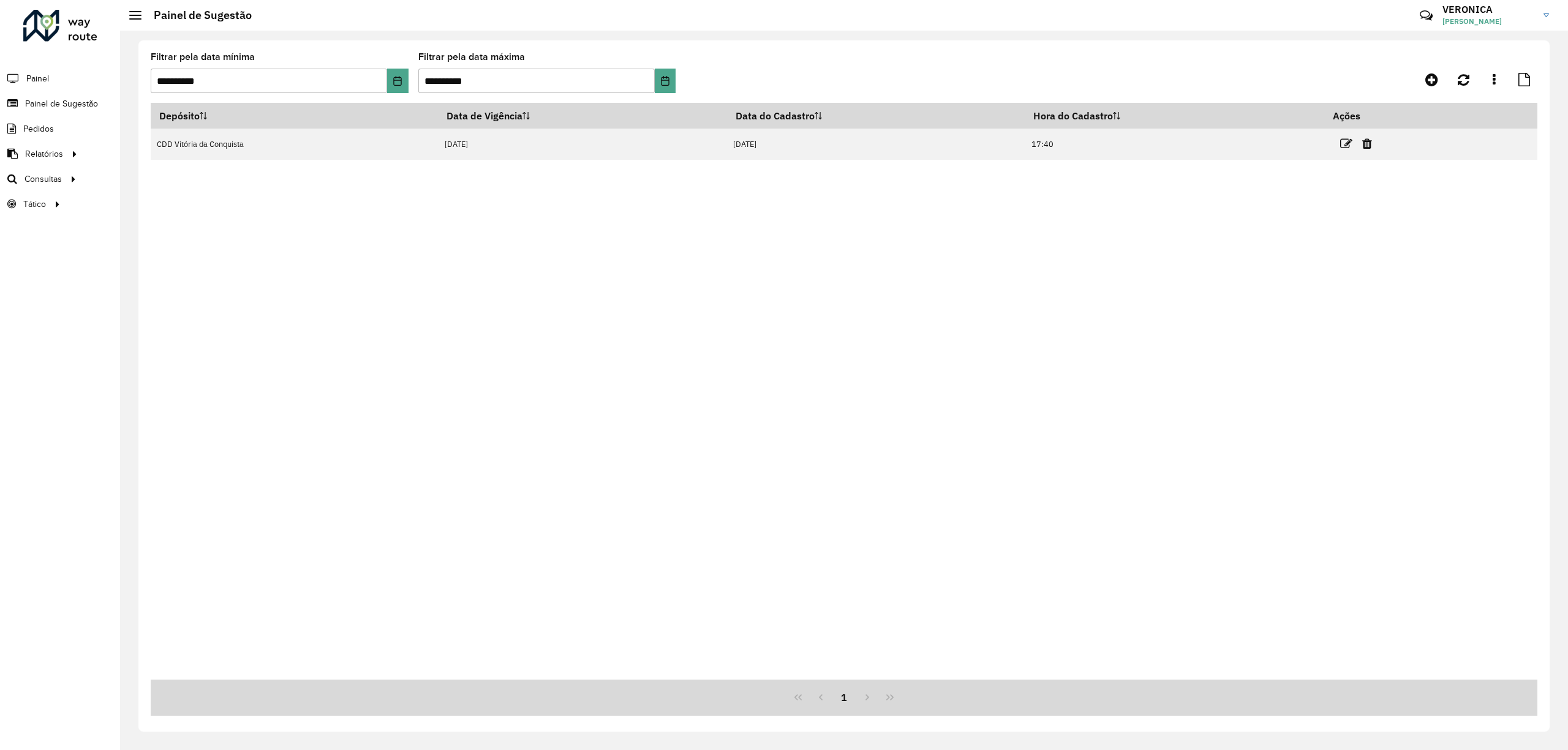
click at [1356, 394] on div "Depósito Data de Vigência Data do Cadastro Hora do Cadastro Ações CDD Vitória d…" at bounding box center [844, 391] width 1387 height 577
